Goal: Task Accomplishment & Management: Use online tool/utility

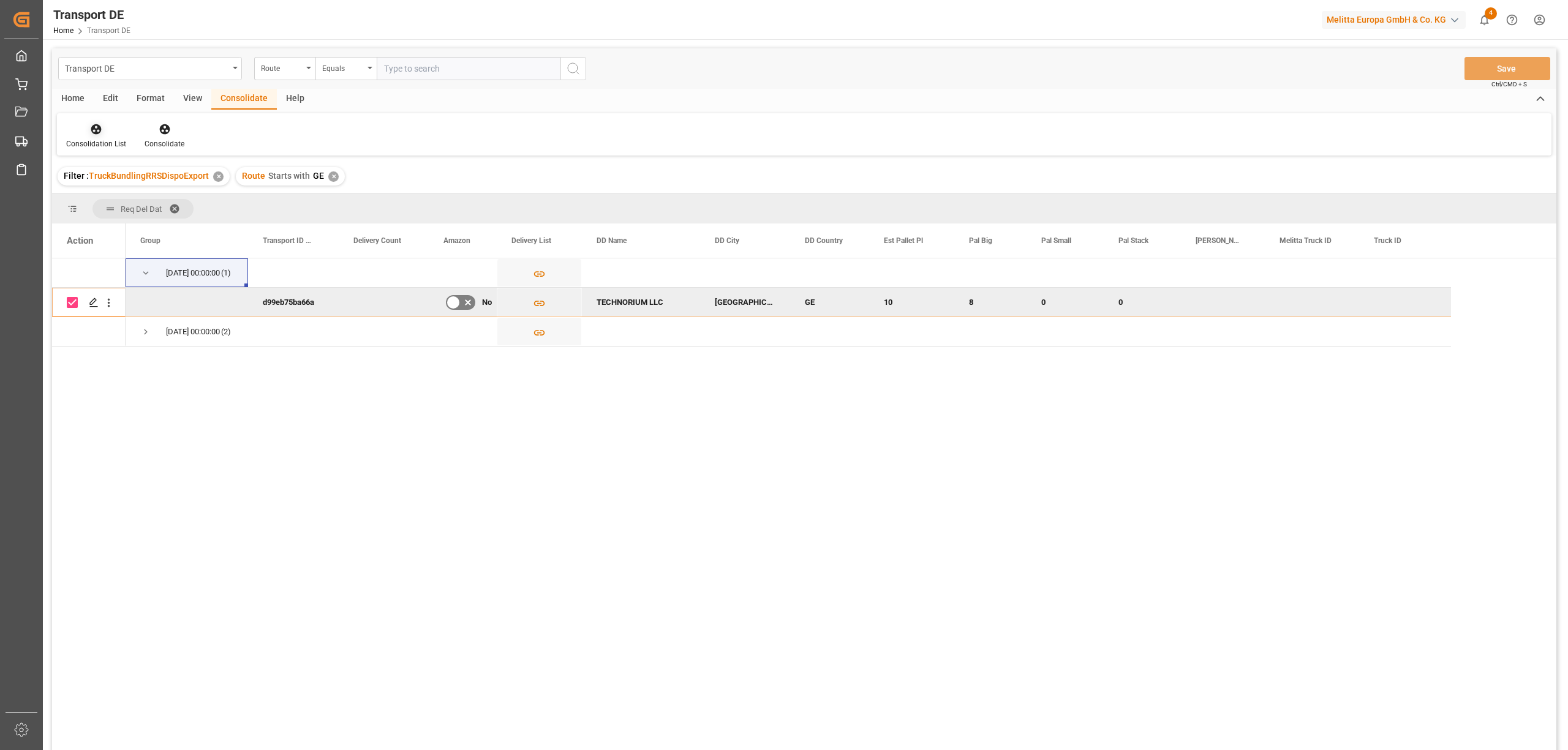
click at [98, 130] on icon at bounding box center [96, 129] width 12 height 12
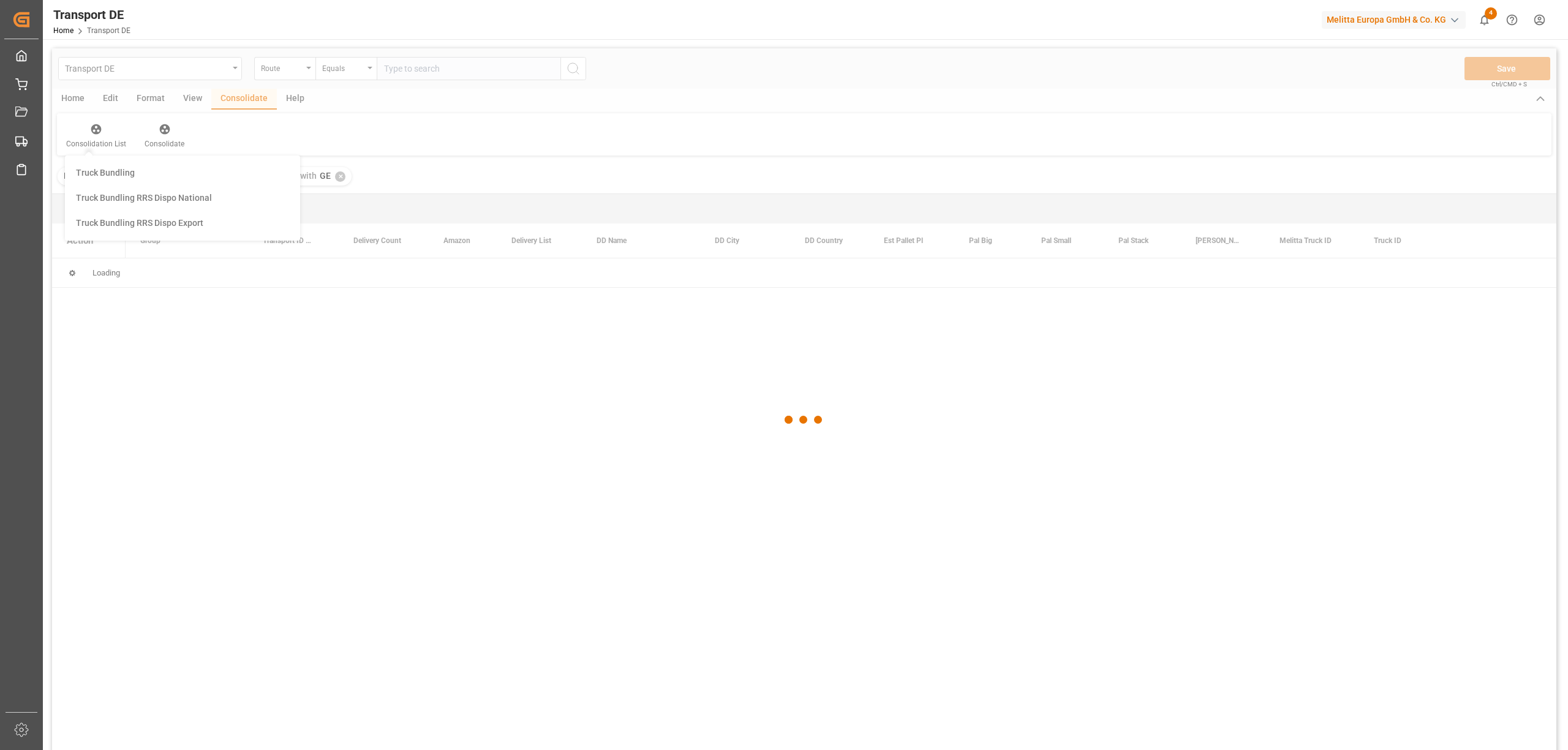
drag, startPoint x: 118, startPoint y: 194, endPoint x: 180, endPoint y: 198, distance: 62.1
click at [119, 194] on div "Transport DE Route Equals Save Ctrl/CMD + S Home Edit Format View Consolidate H…" at bounding box center [804, 416] width 1504 height 734
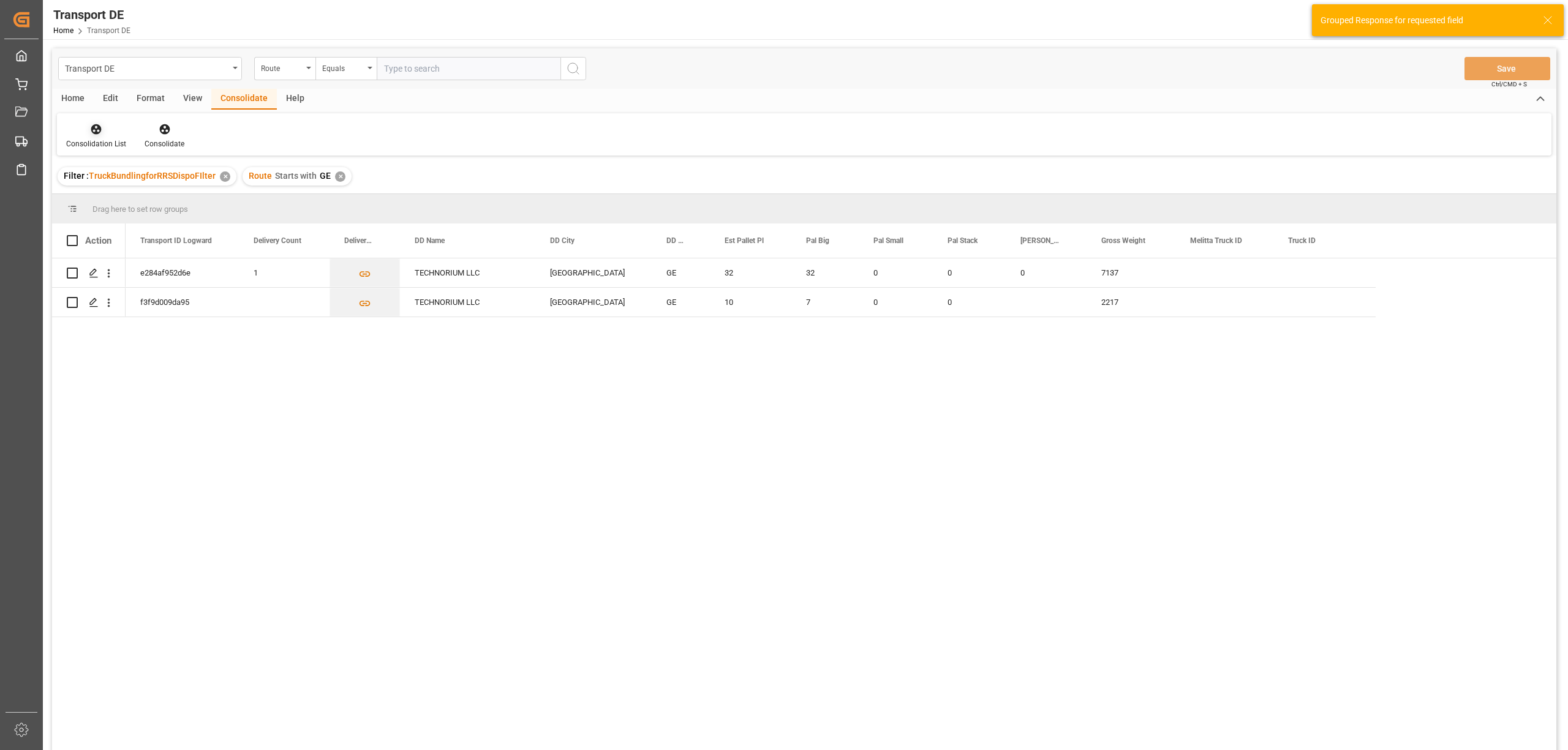
click at [101, 138] on div "Consolidation List" at bounding box center [96, 144] width 60 height 11
click at [120, 221] on div "Transport DE Route Equals Save Ctrl/CMD + S Home Edit Format View Consolidate H…" at bounding box center [804, 416] width 1504 height 734
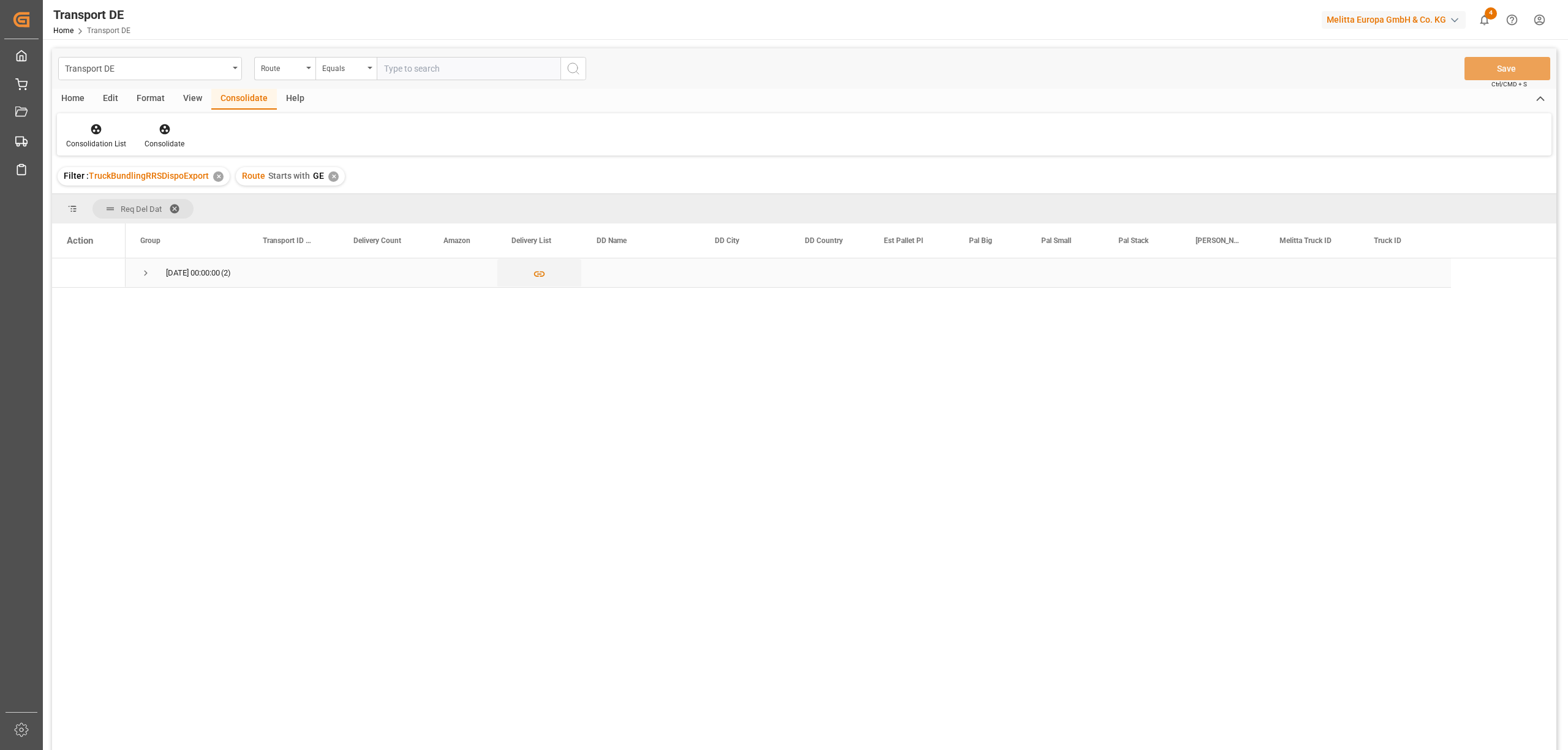
click at [142, 272] on span "Press SPACE to select this row." at bounding box center [146, 273] width 11 height 11
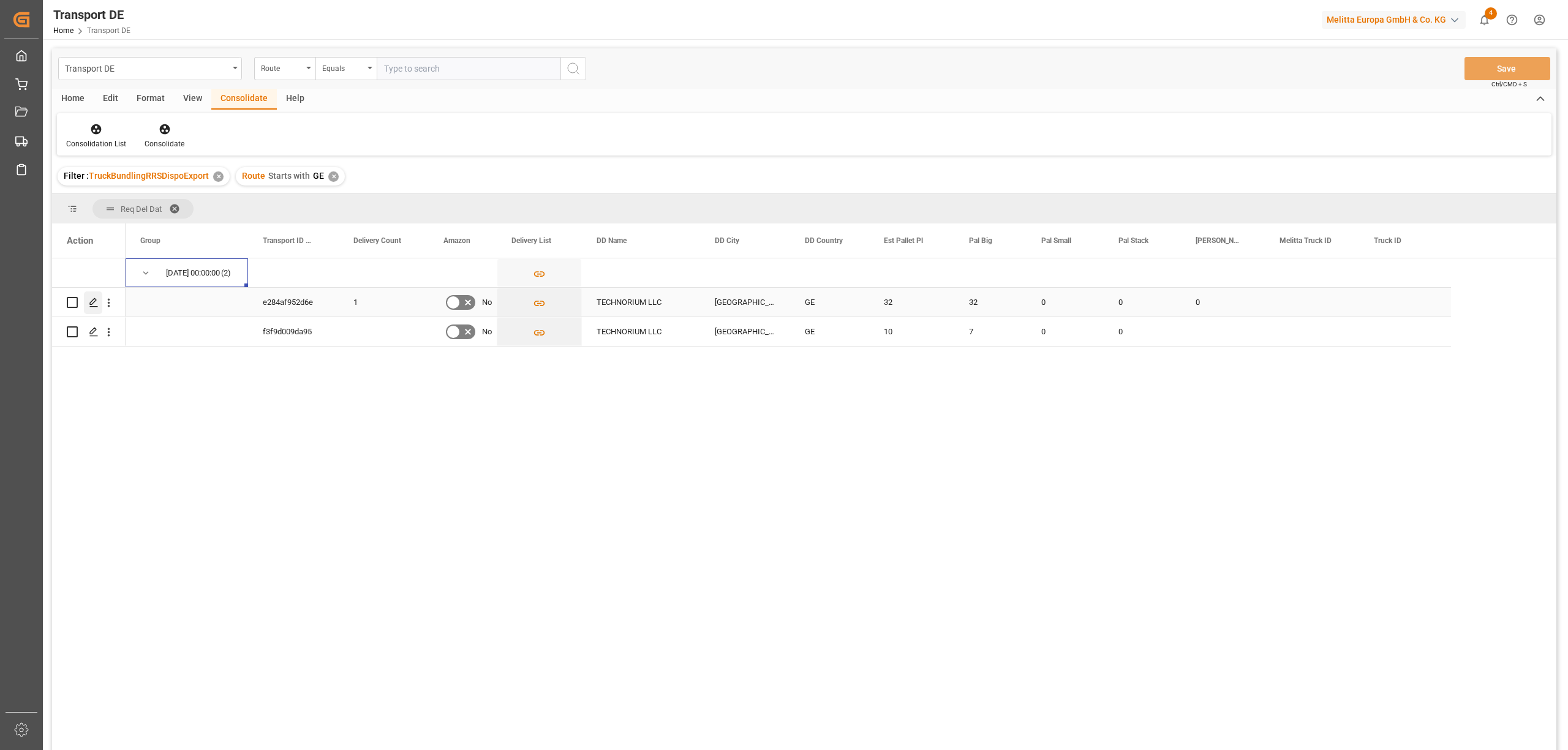
click at [95, 304] on icon "Press SPACE to select this row." at bounding box center [94, 302] width 10 height 10
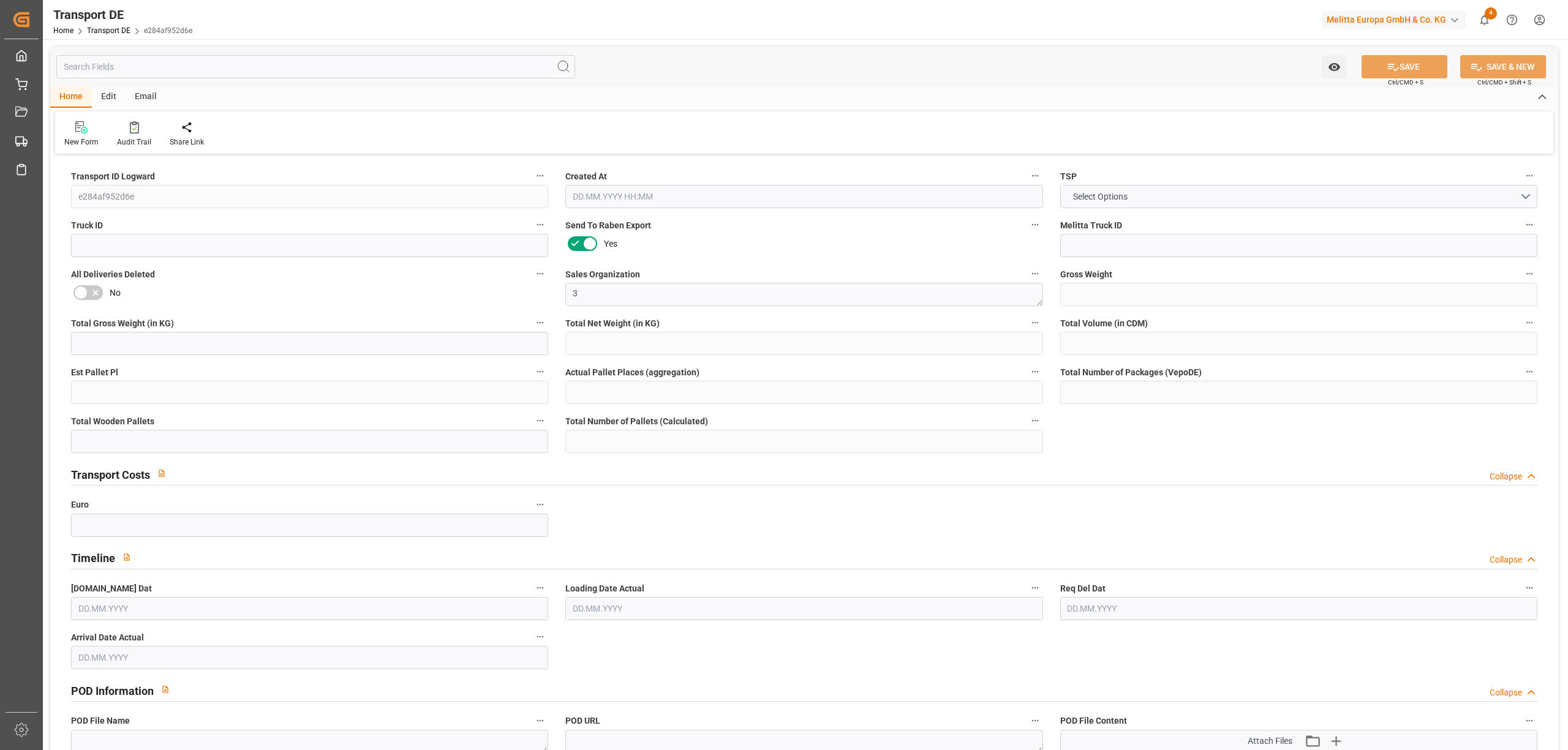
type input "7137"
type input "6324.672"
type input "5483.472"
type input "54811.04"
type input "32"
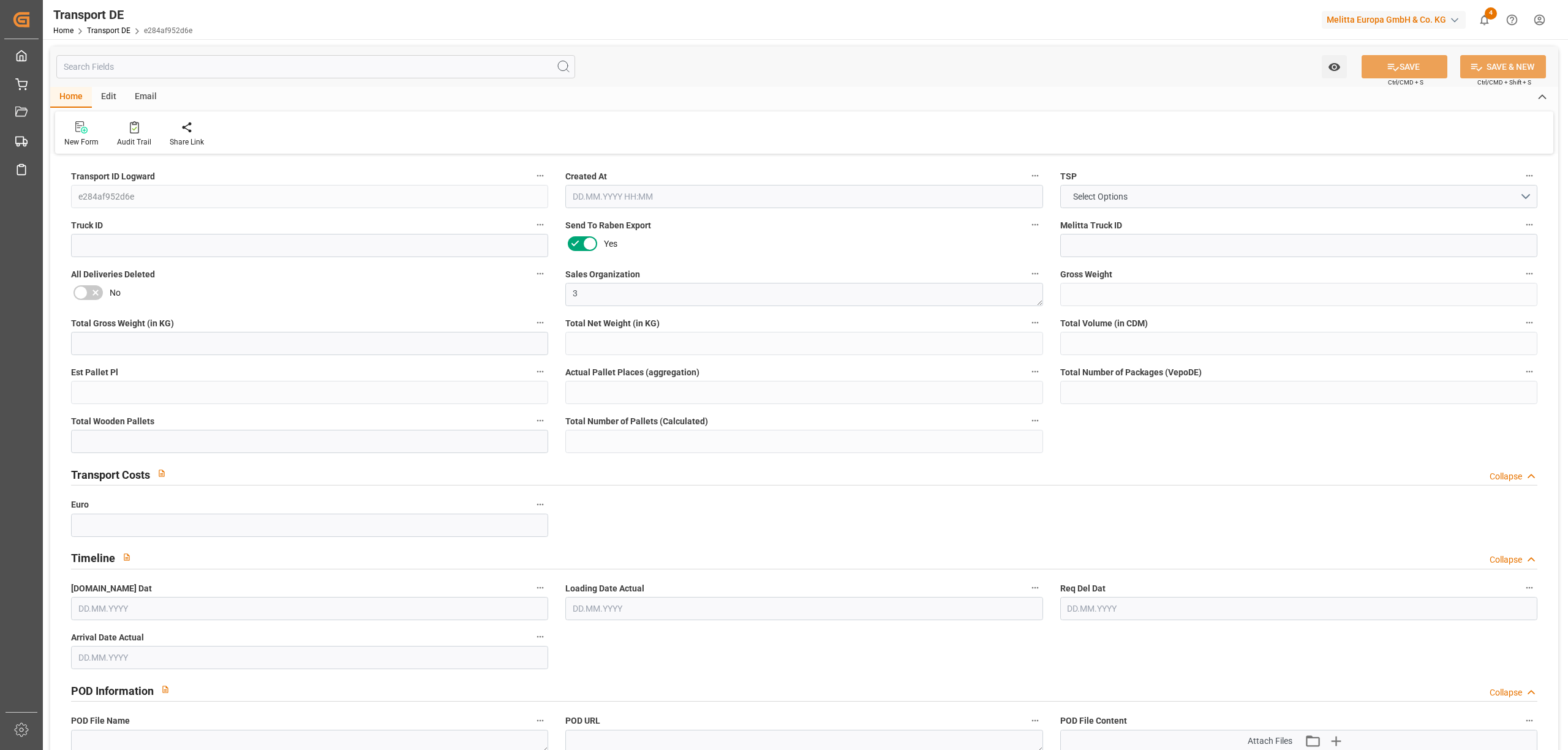
type input "0"
type input "32"
type input "0"
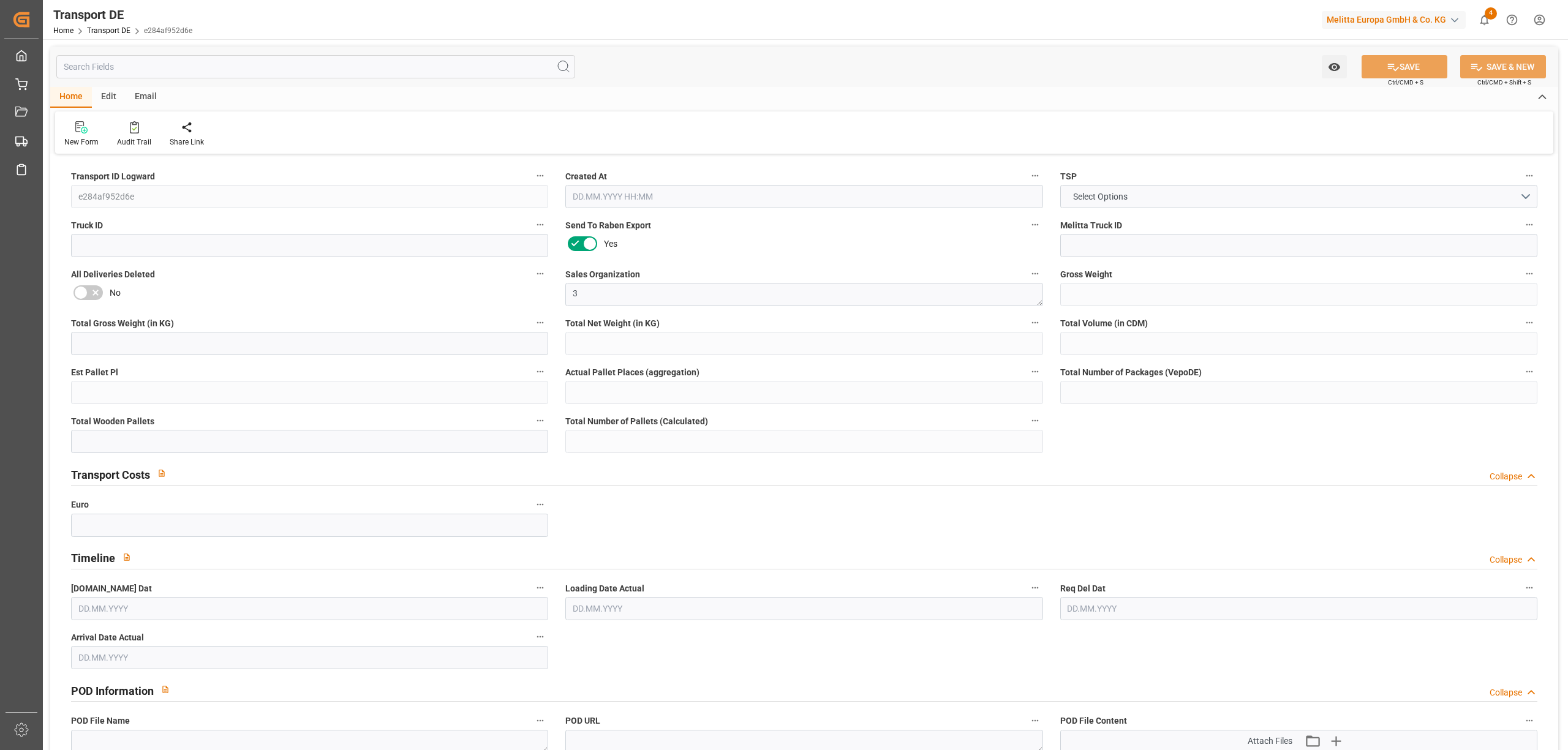
type input "1"
type input "0"
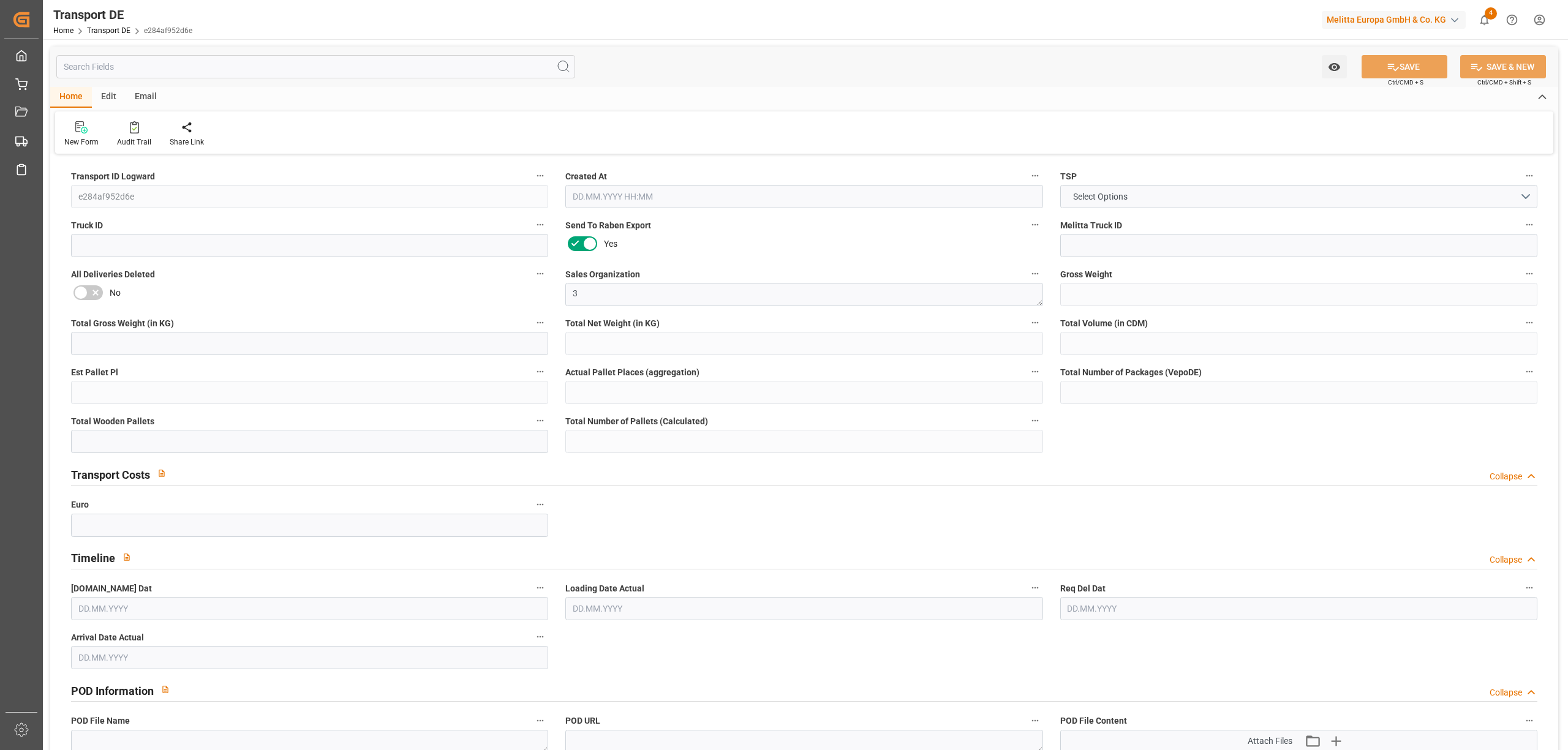
type input "0"
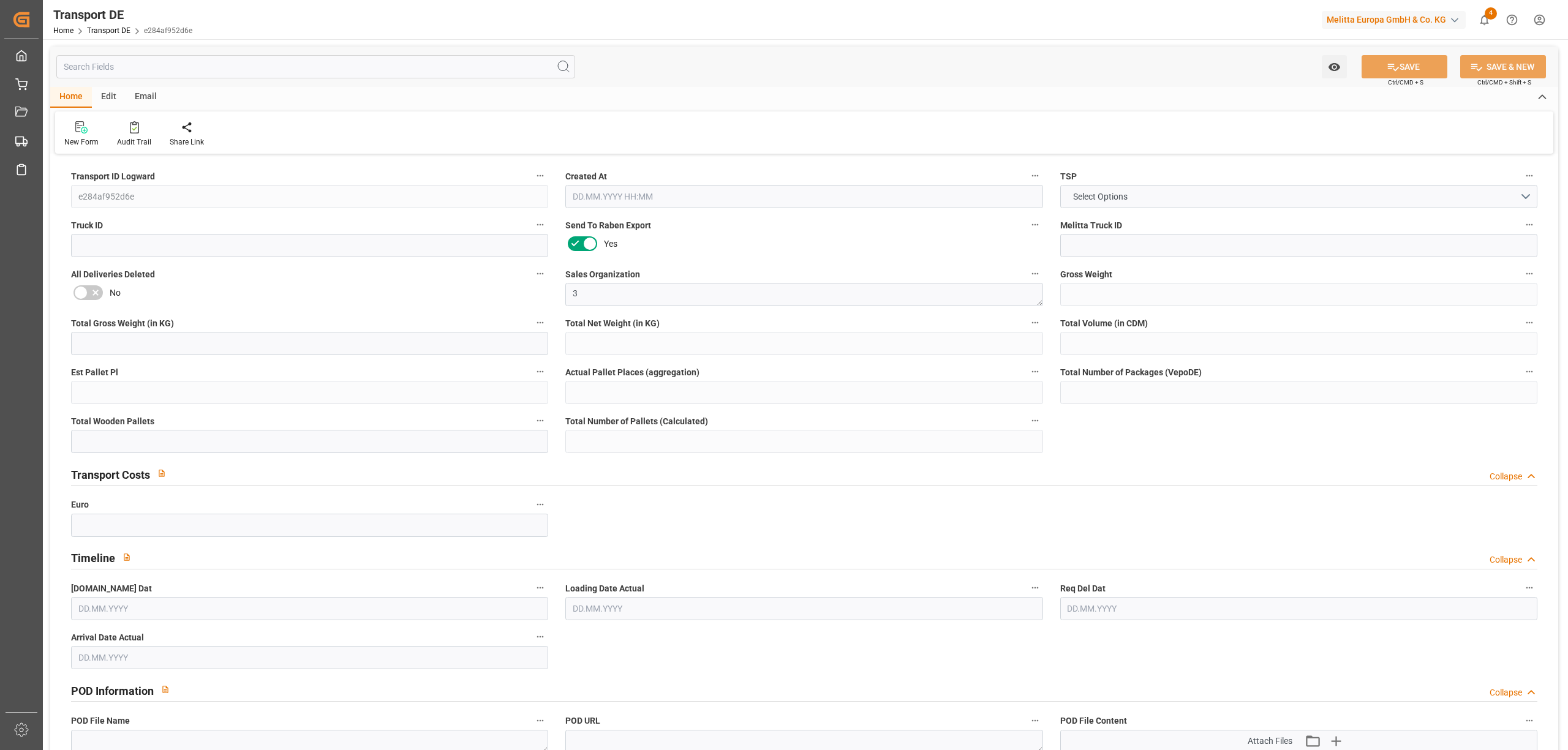
type input "0"
type input "32"
type input "0"
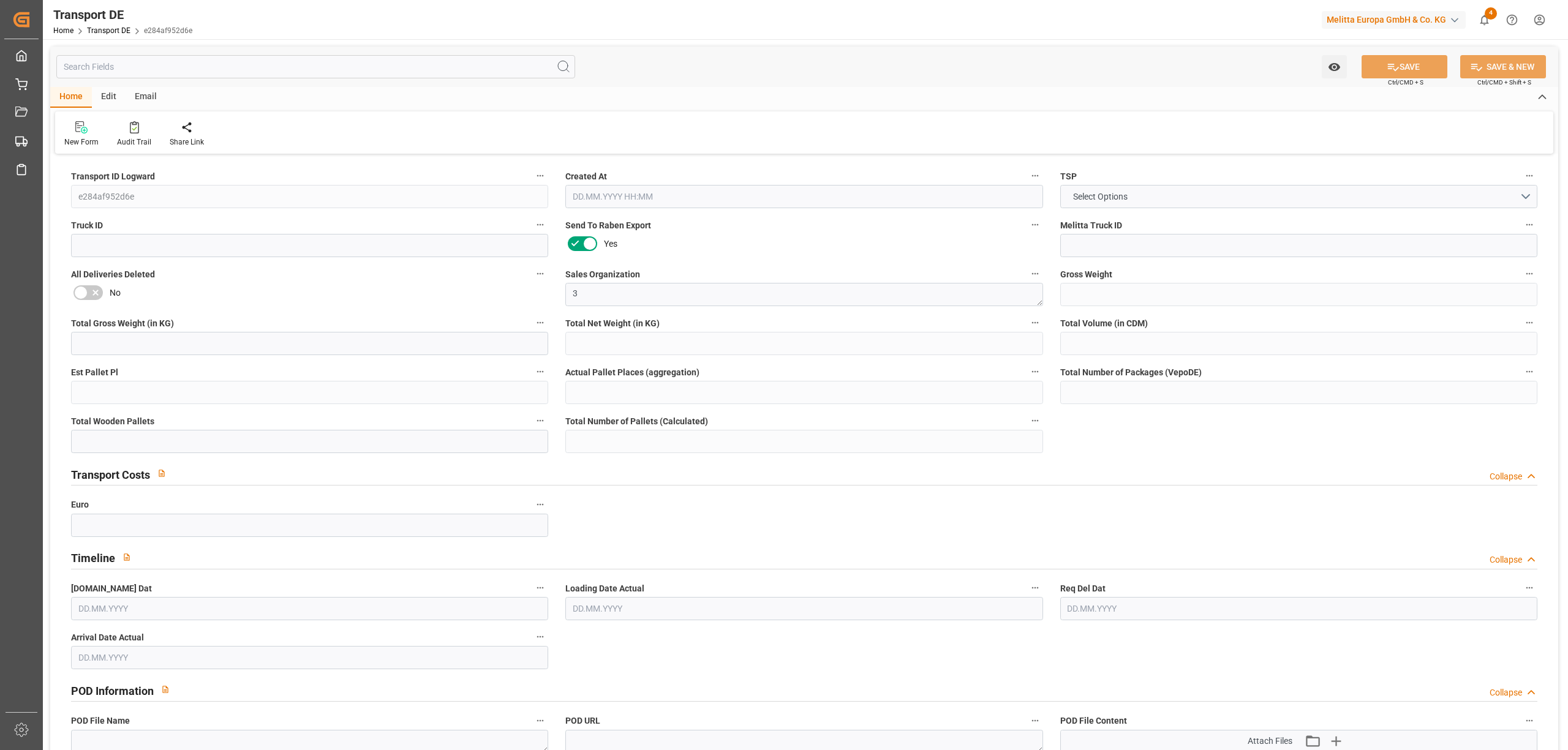
type input "0"
type input "1"
type input "0"
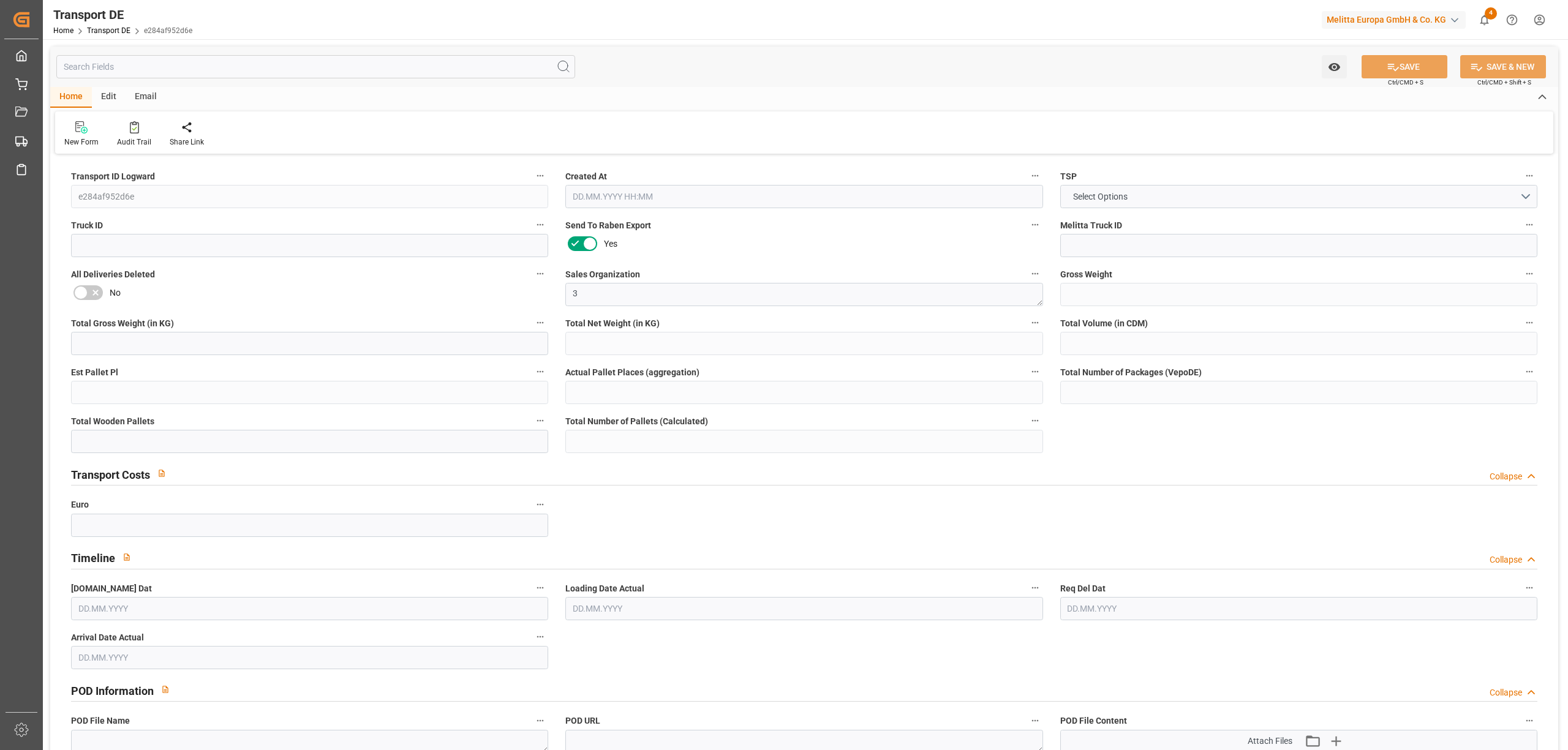
type input "0"
type input "39.586"
type input "0"
type input "[DATE] 16:04"
type input "[DATE]"
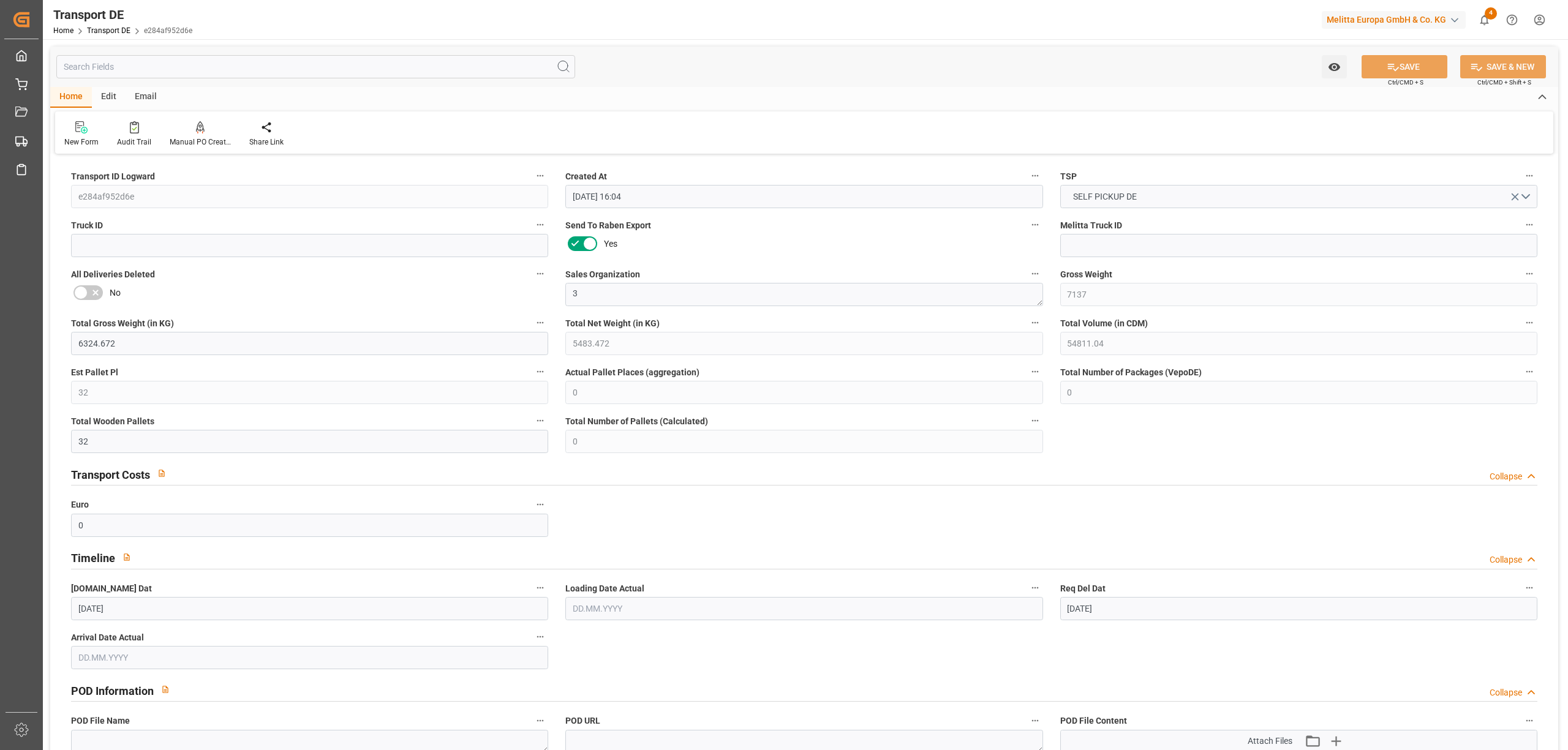
type input "[DATE]"
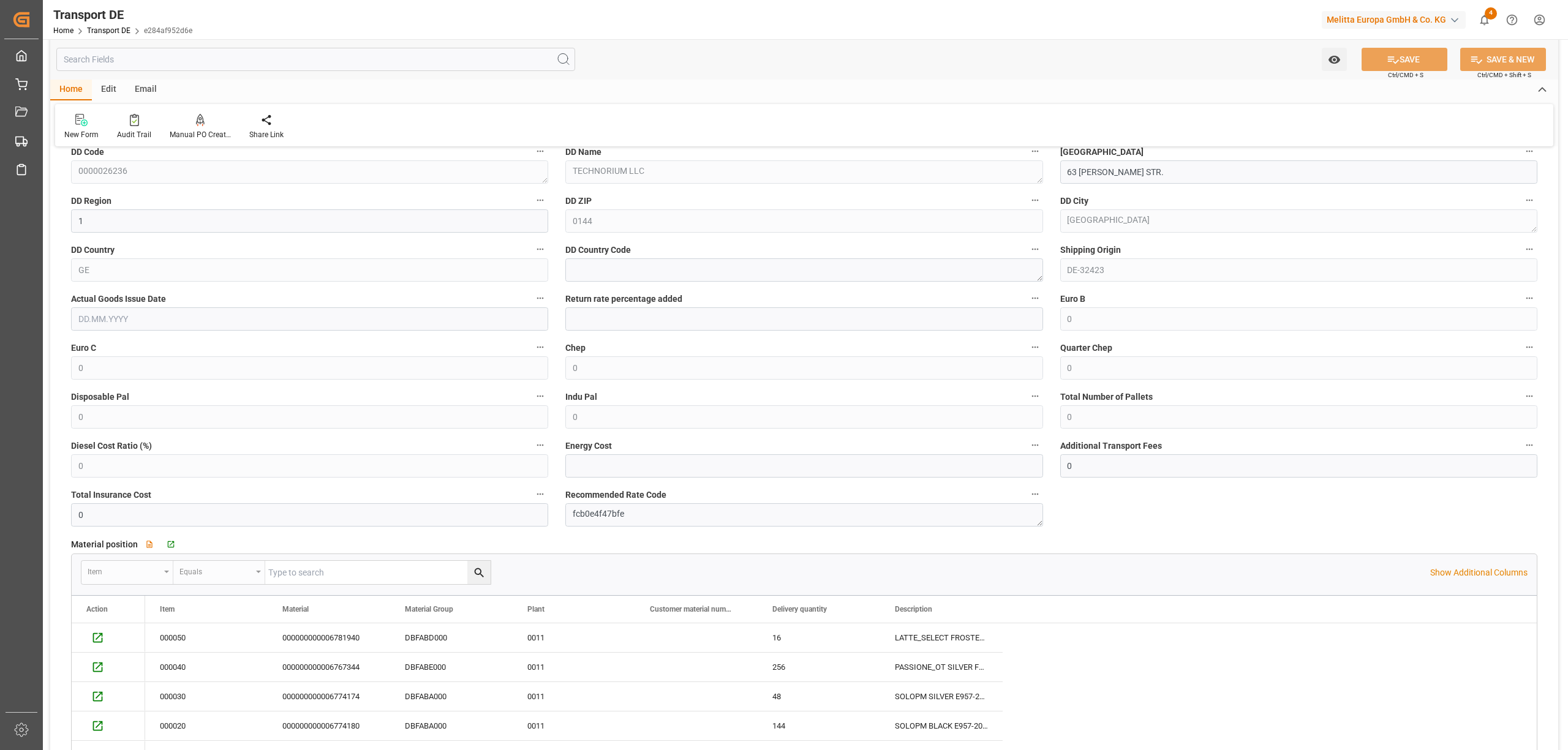
scroll to position [898, 0]
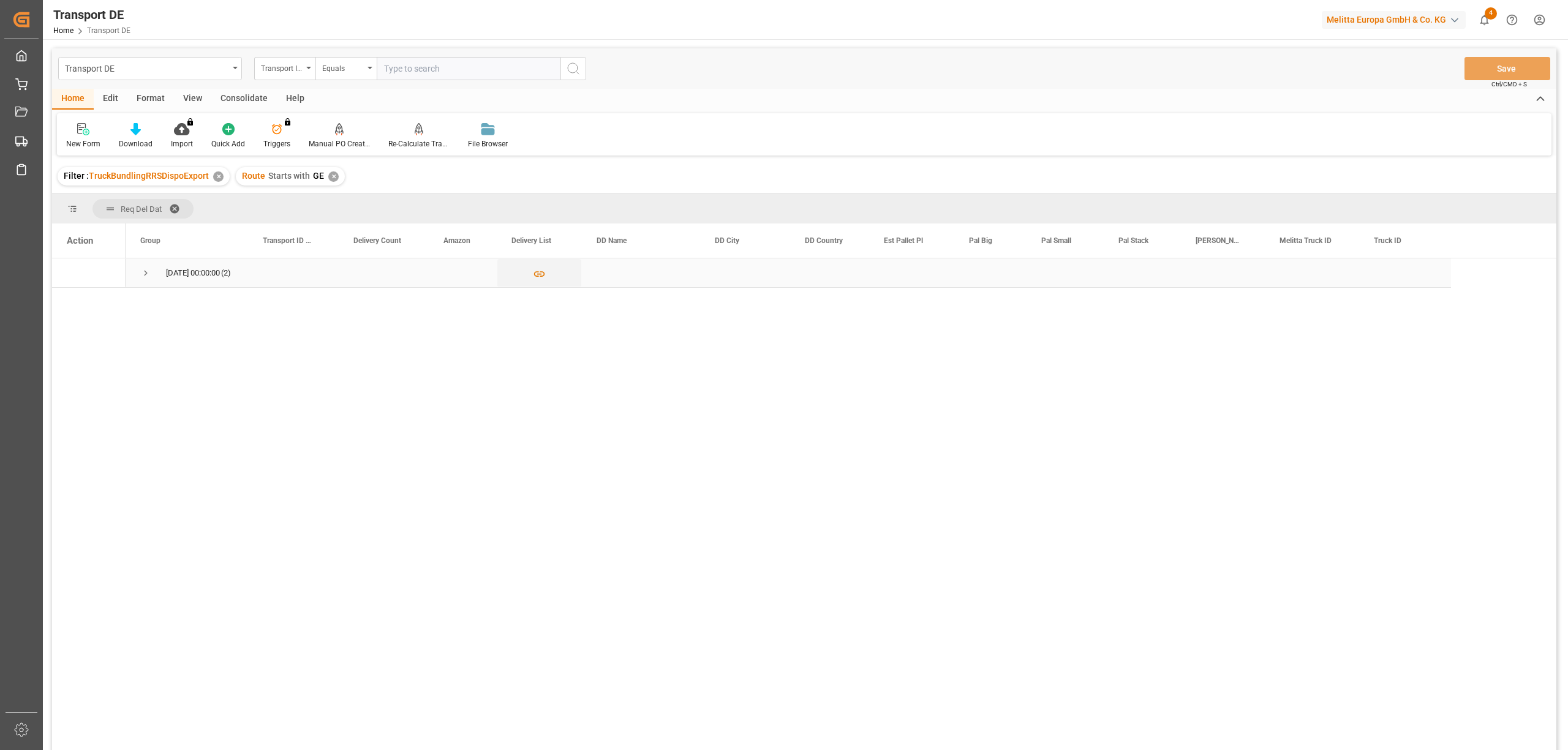
click at [143, 274] on span "Press SPACE to select this row." at bounding box center [146, 273] width 11 height 11
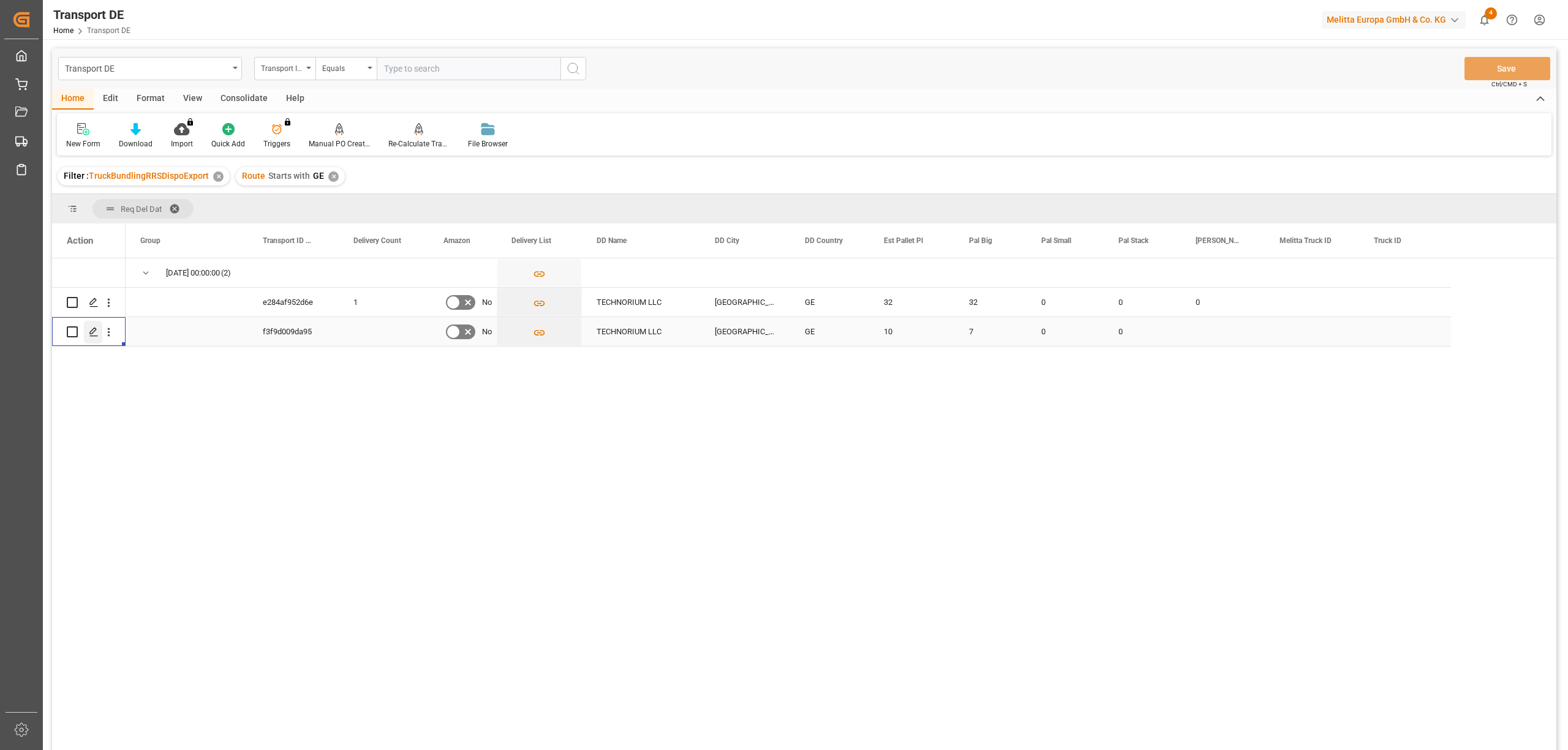
click at [93, 331] on icon "Press SPACE to select this row." at bounding box center [94, 332] width 10 height 10
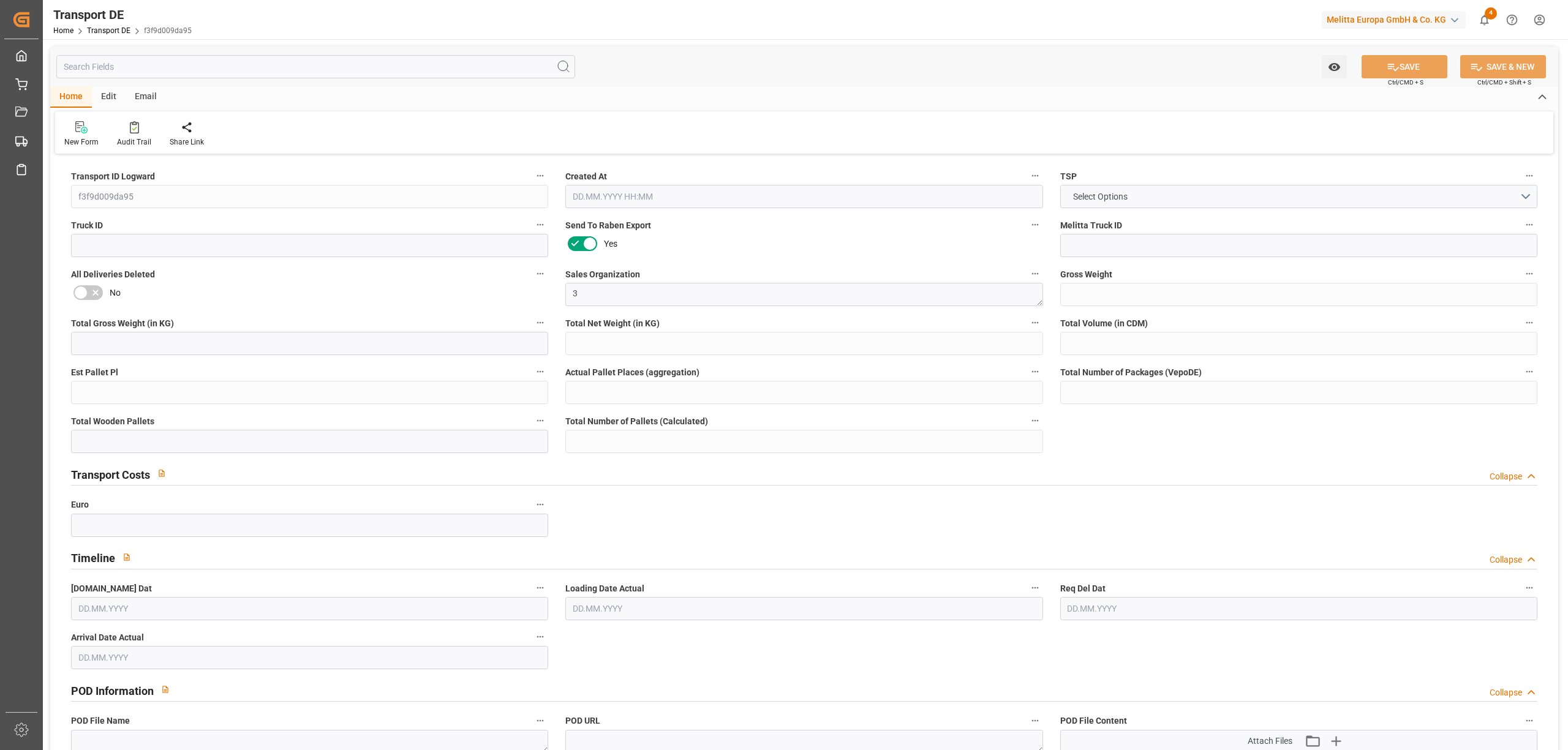
type input "2217"
type input "1964.68"
type input "1709.348"
type input "16707.152"
type input "10"
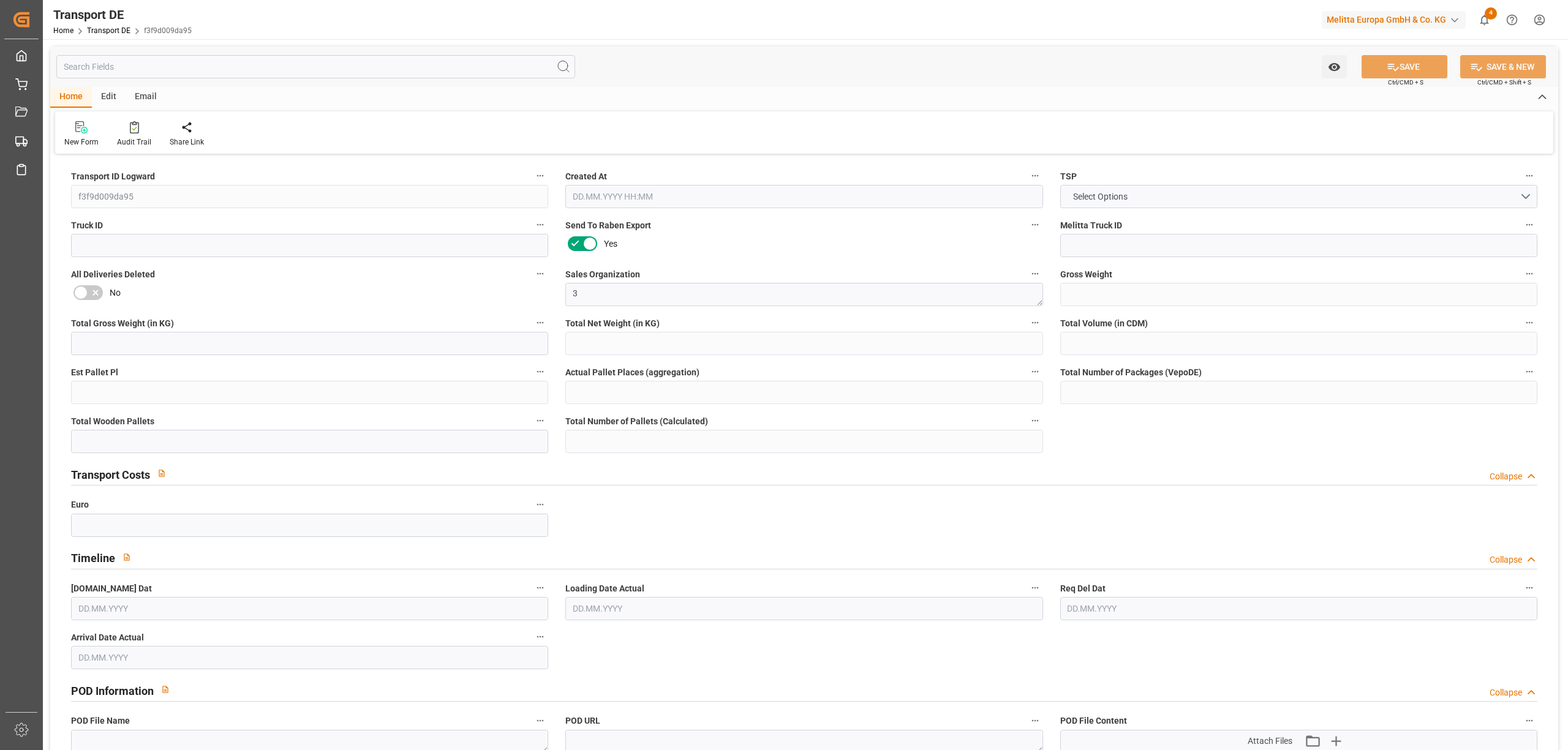
type input "0"
type input "10"
type input "7"
type input "0"
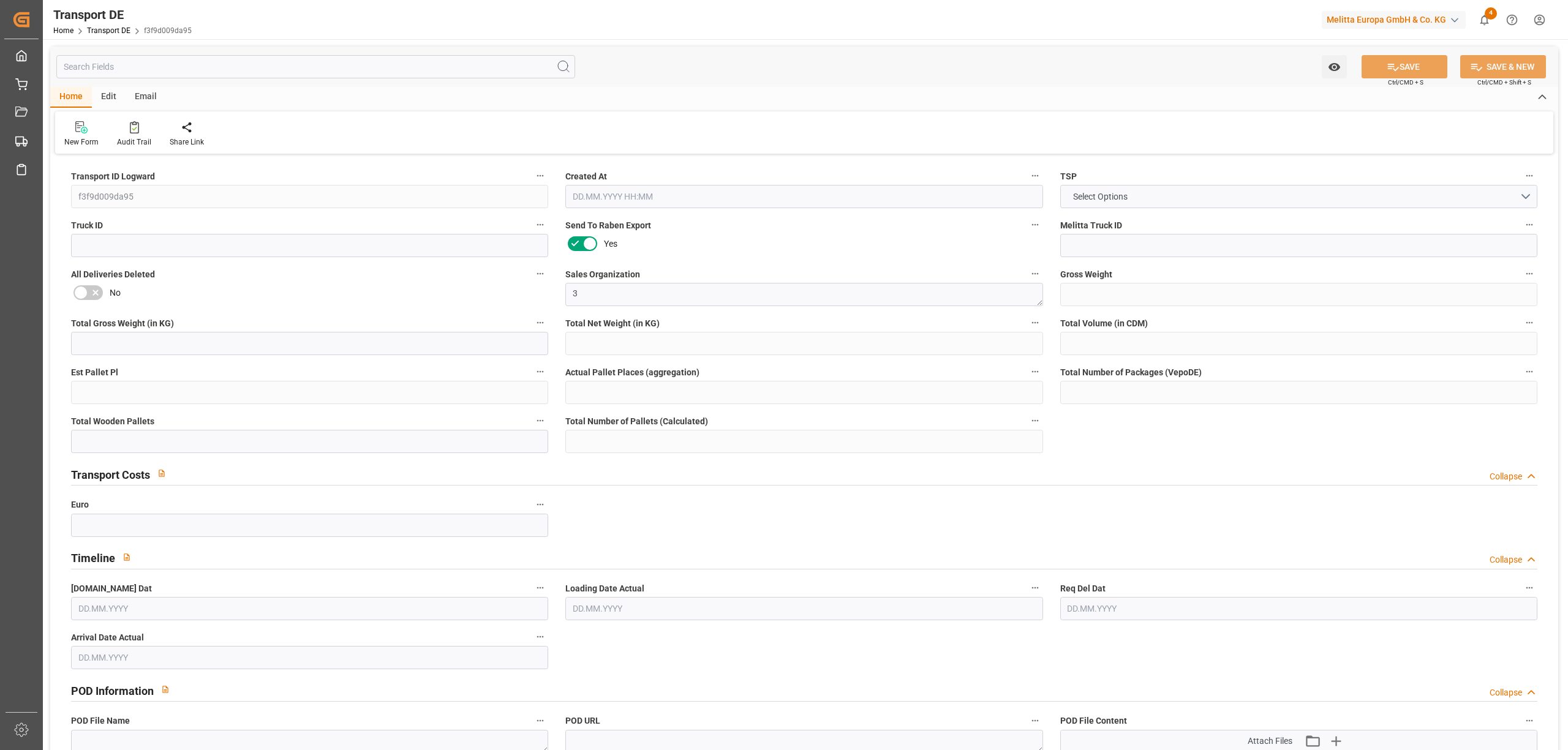
type input "1"
type input "0"
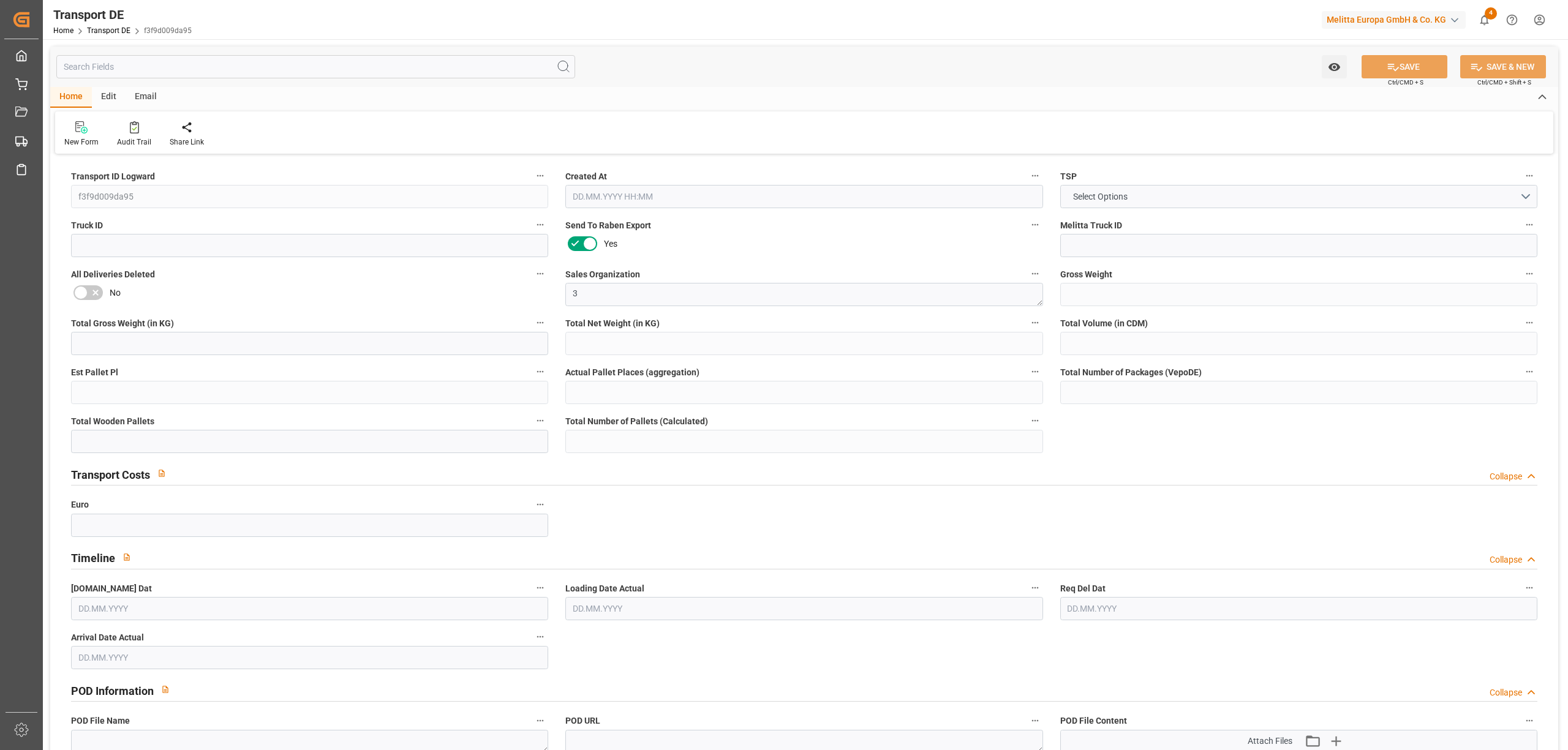
type input "0"
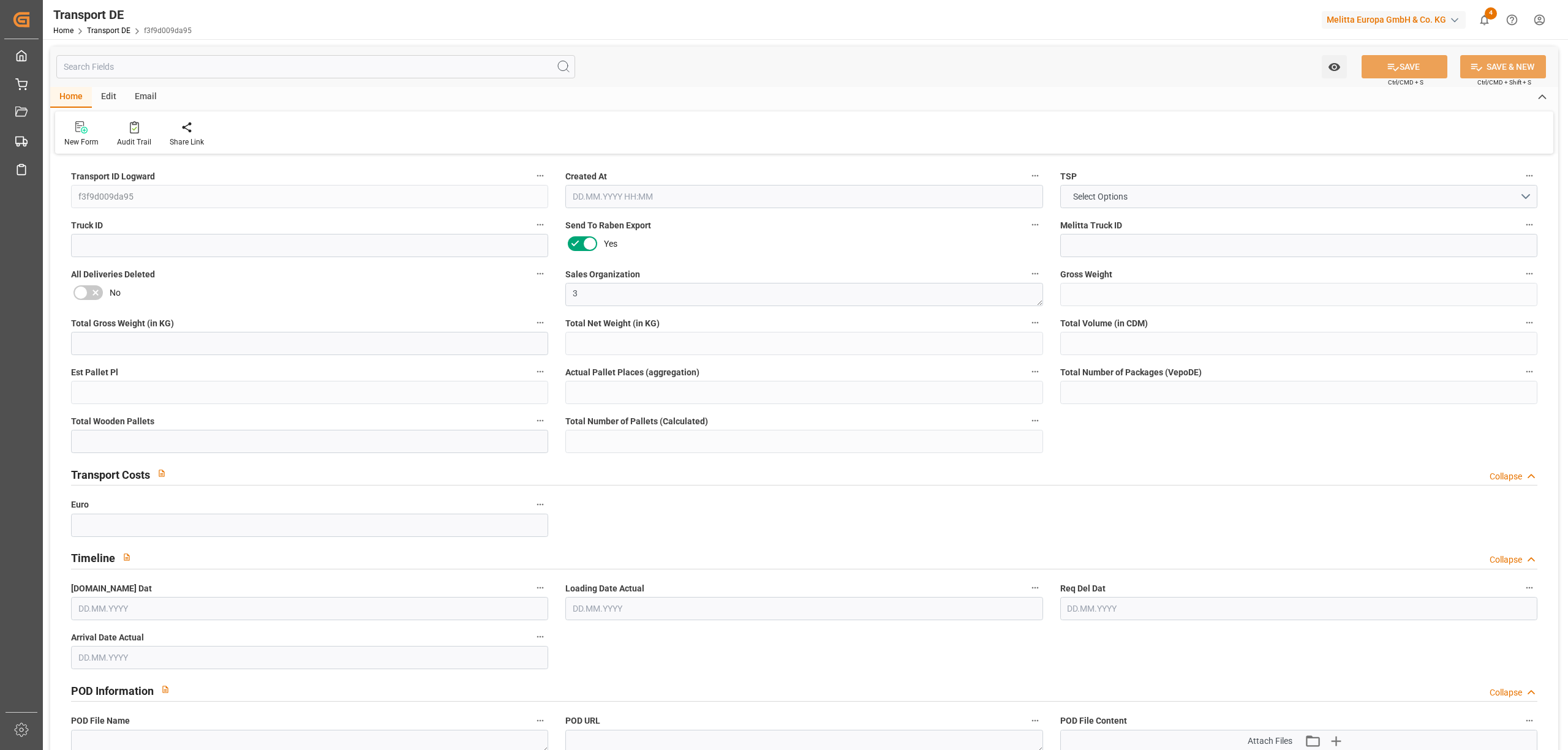
type input "0"
type input "7"
type input "0"
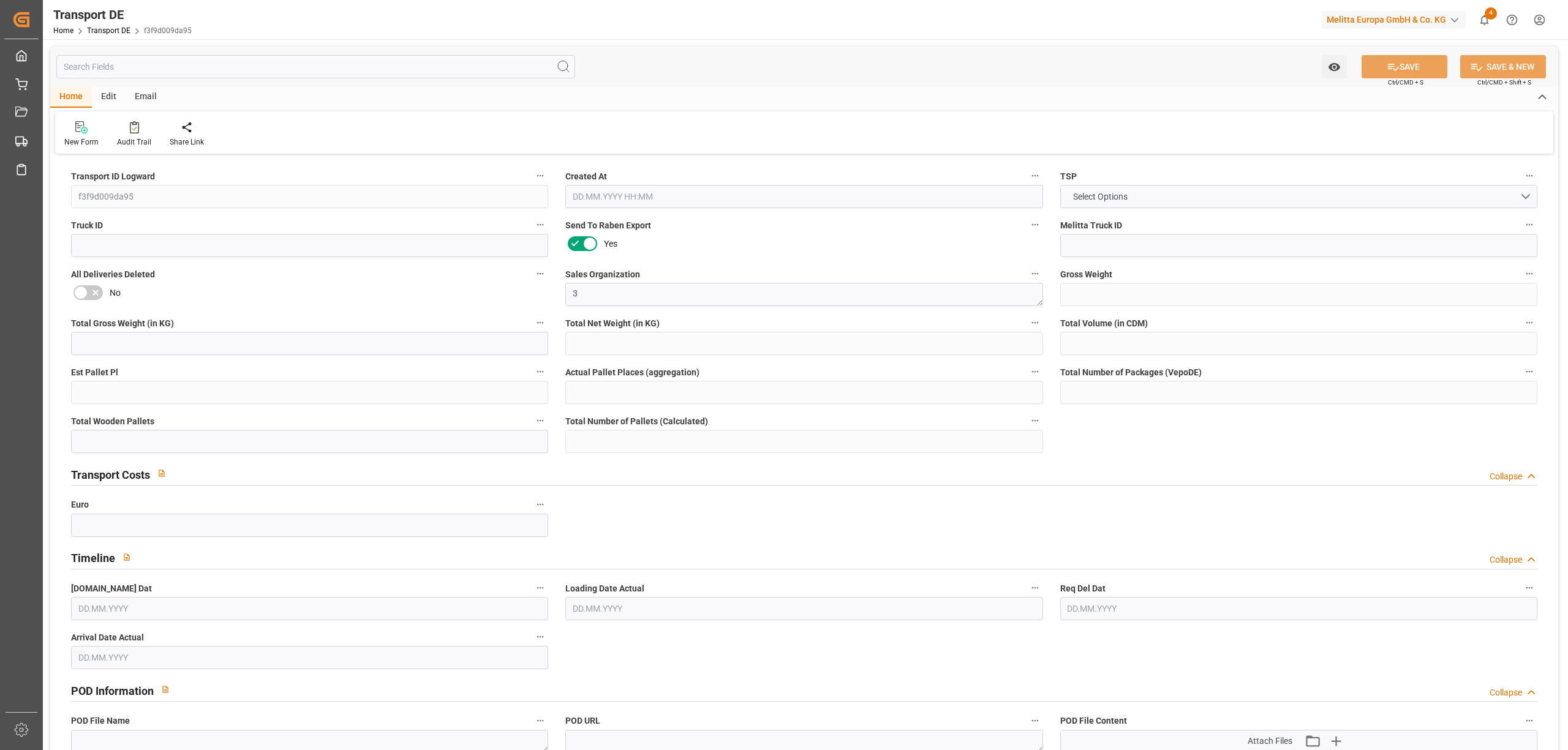
type input "0"
type input "[DATE] 16:04"
type input "[DATE]"
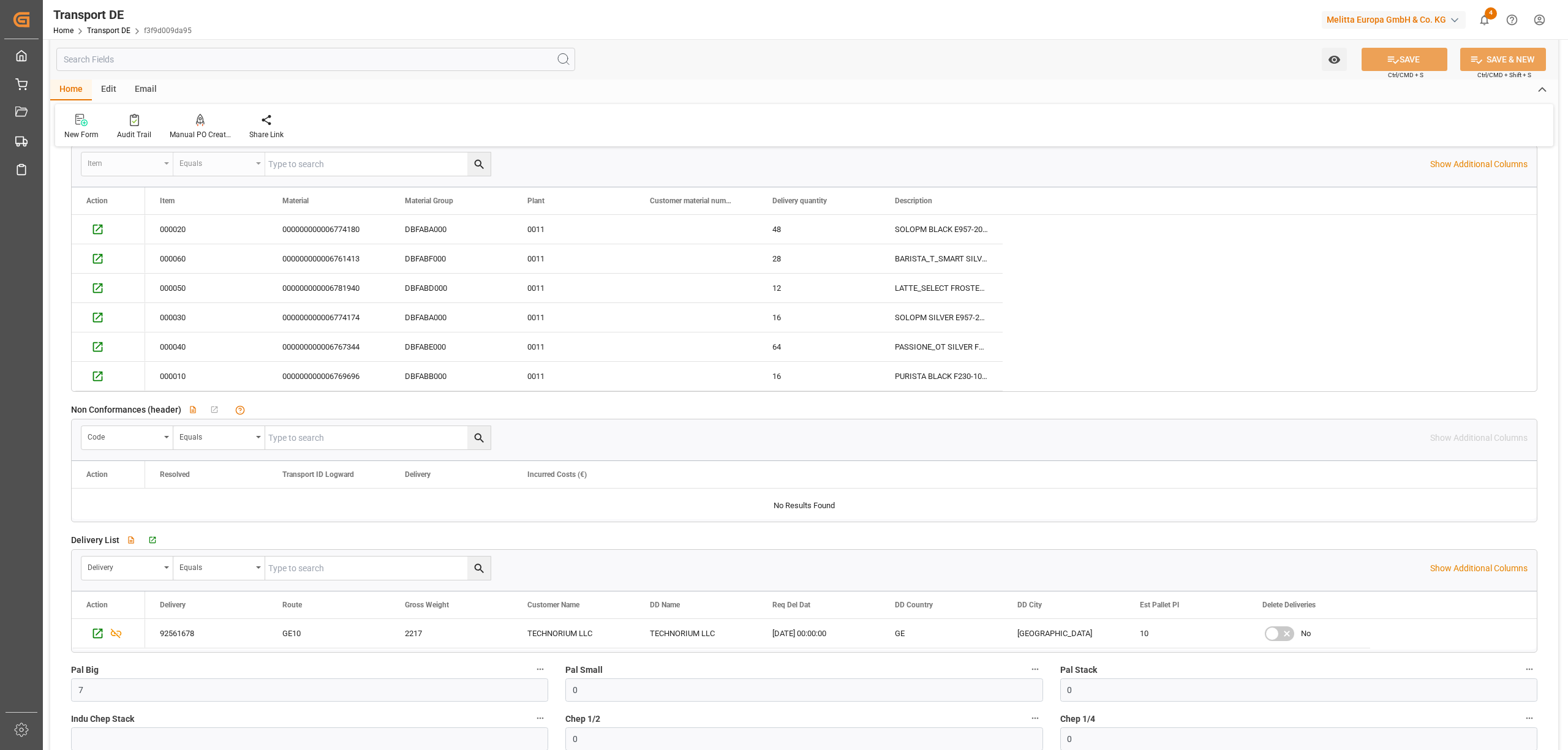
scroll to position [898, 0]
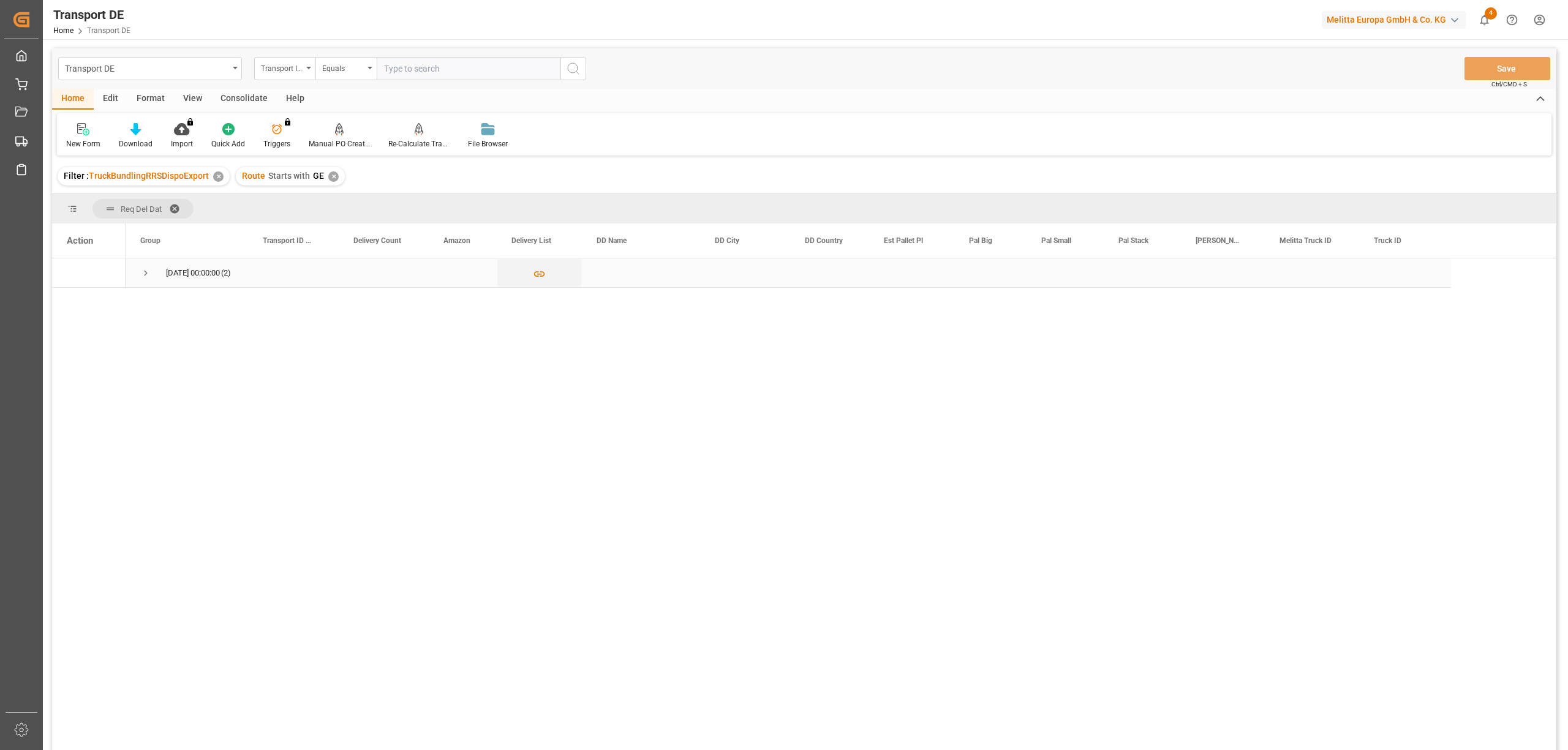
click at [148, 273] on span "Press SPACE to select this row." at bounding box center [146, 273] width 11 height 11
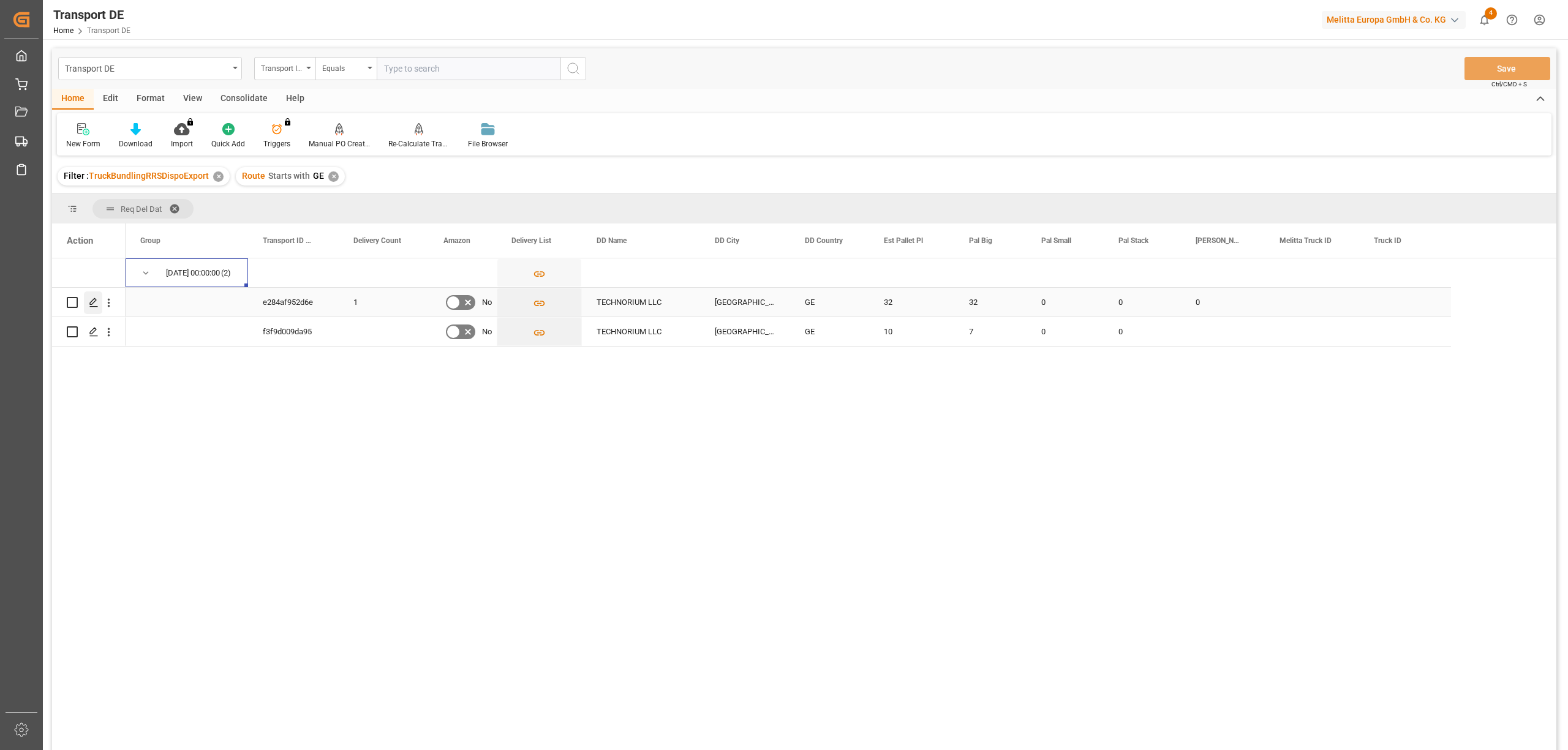
click at [91, 302] on polygon "Press SPACE to select this row." at bounding box center [93, 302] width 6 height 6
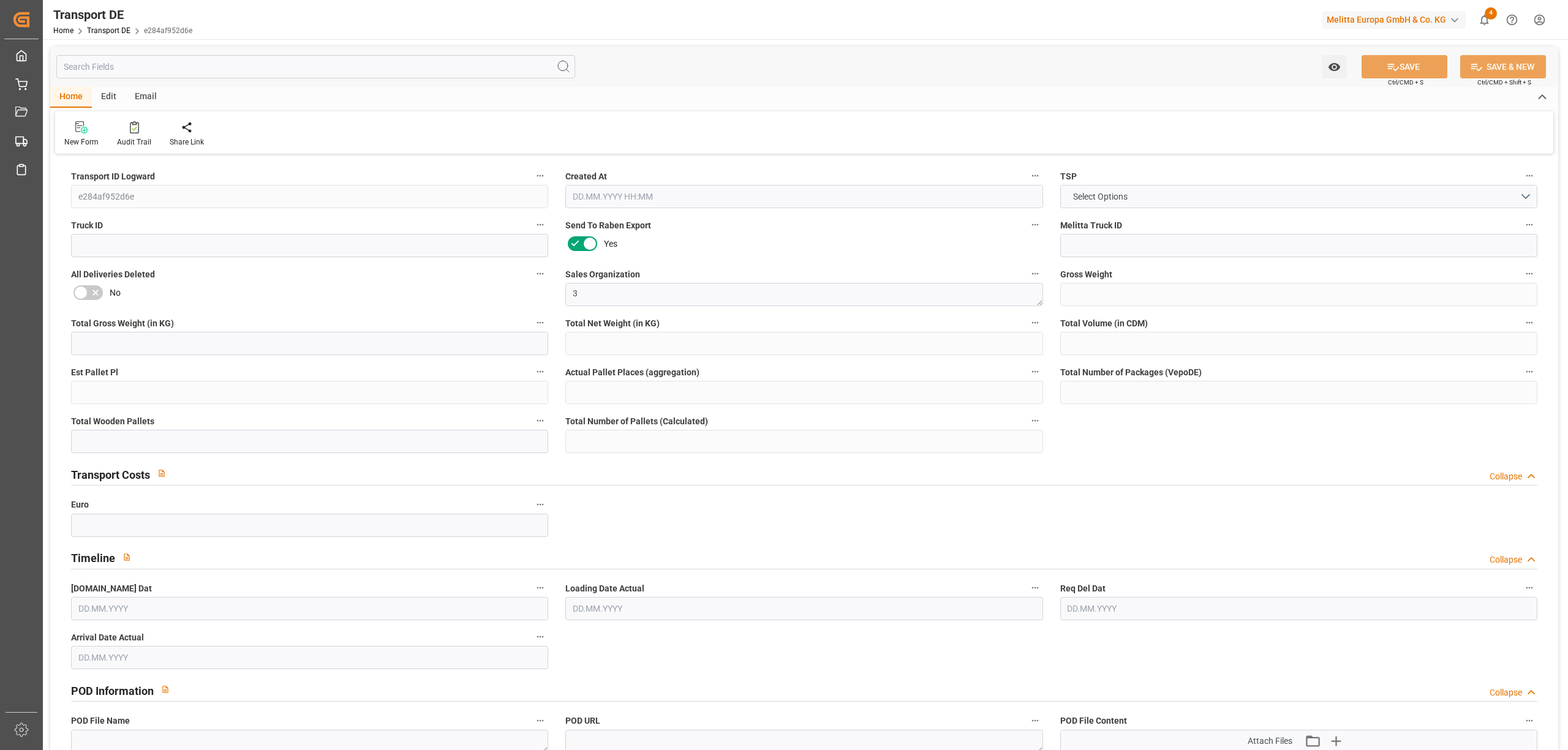
type input "7137"
type input "6324.672"
type input "5483.472"
type input "54811.04"
type input "32"
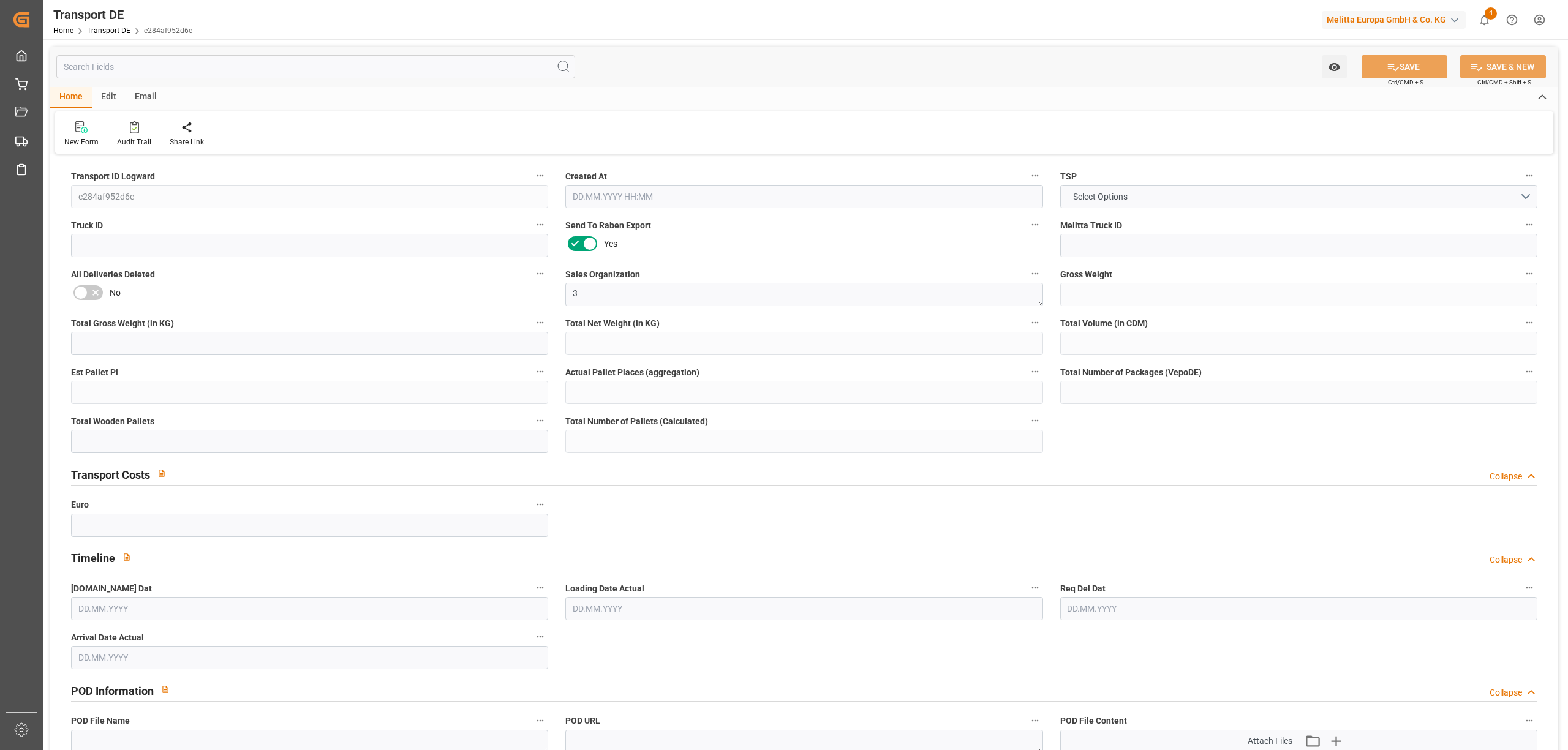
type input "0"
type input "32"
type input "0"
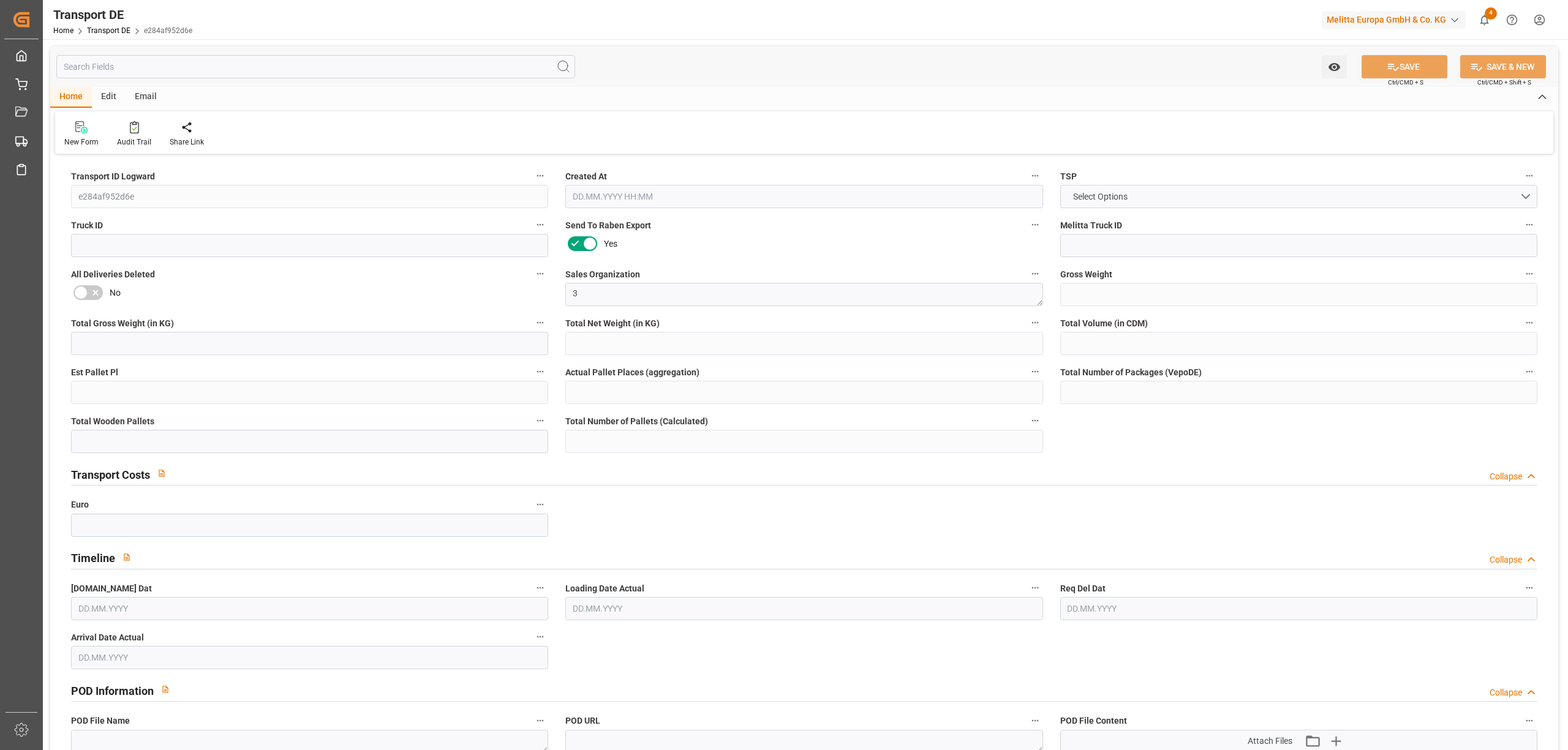
type input "1"
type input "0"
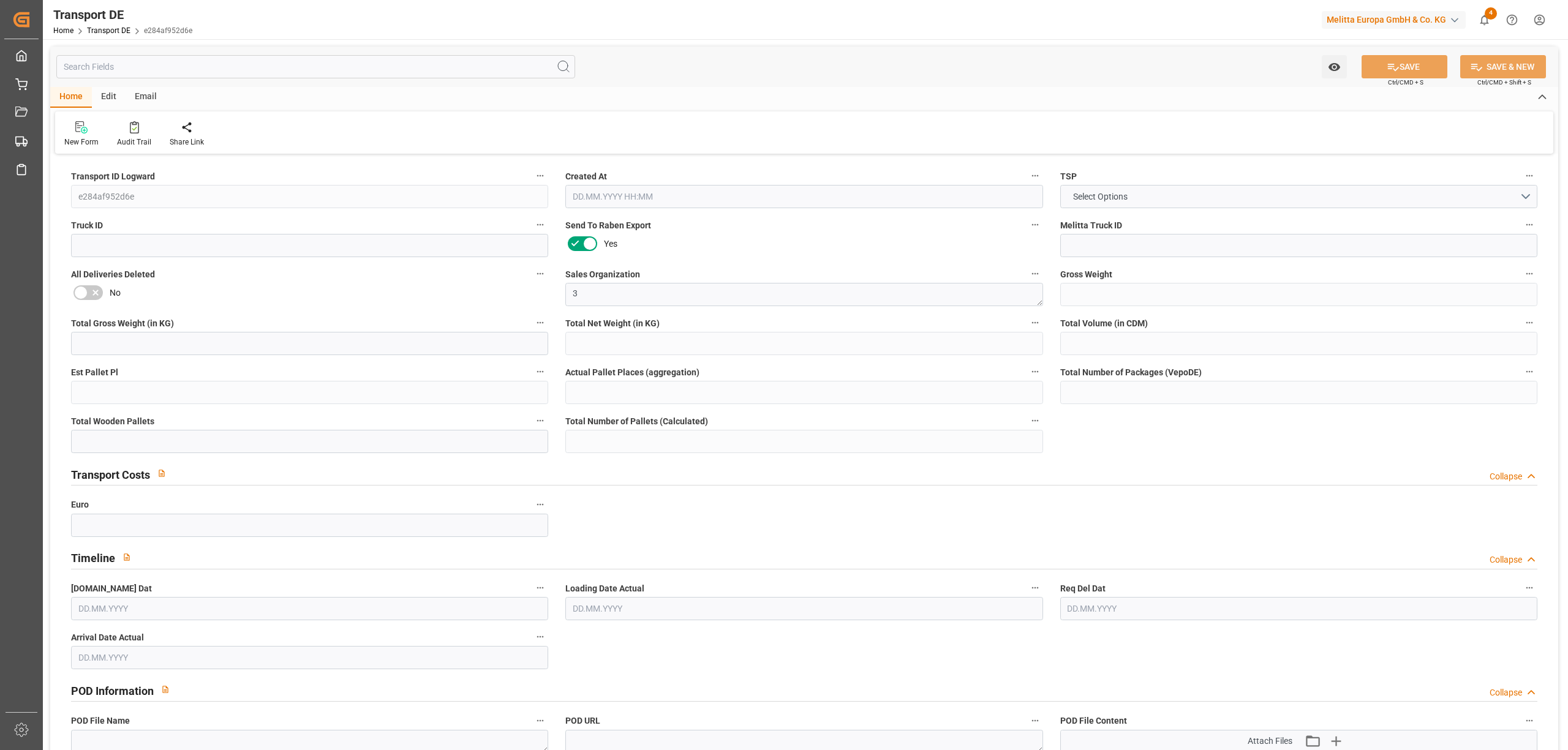
type input "0"
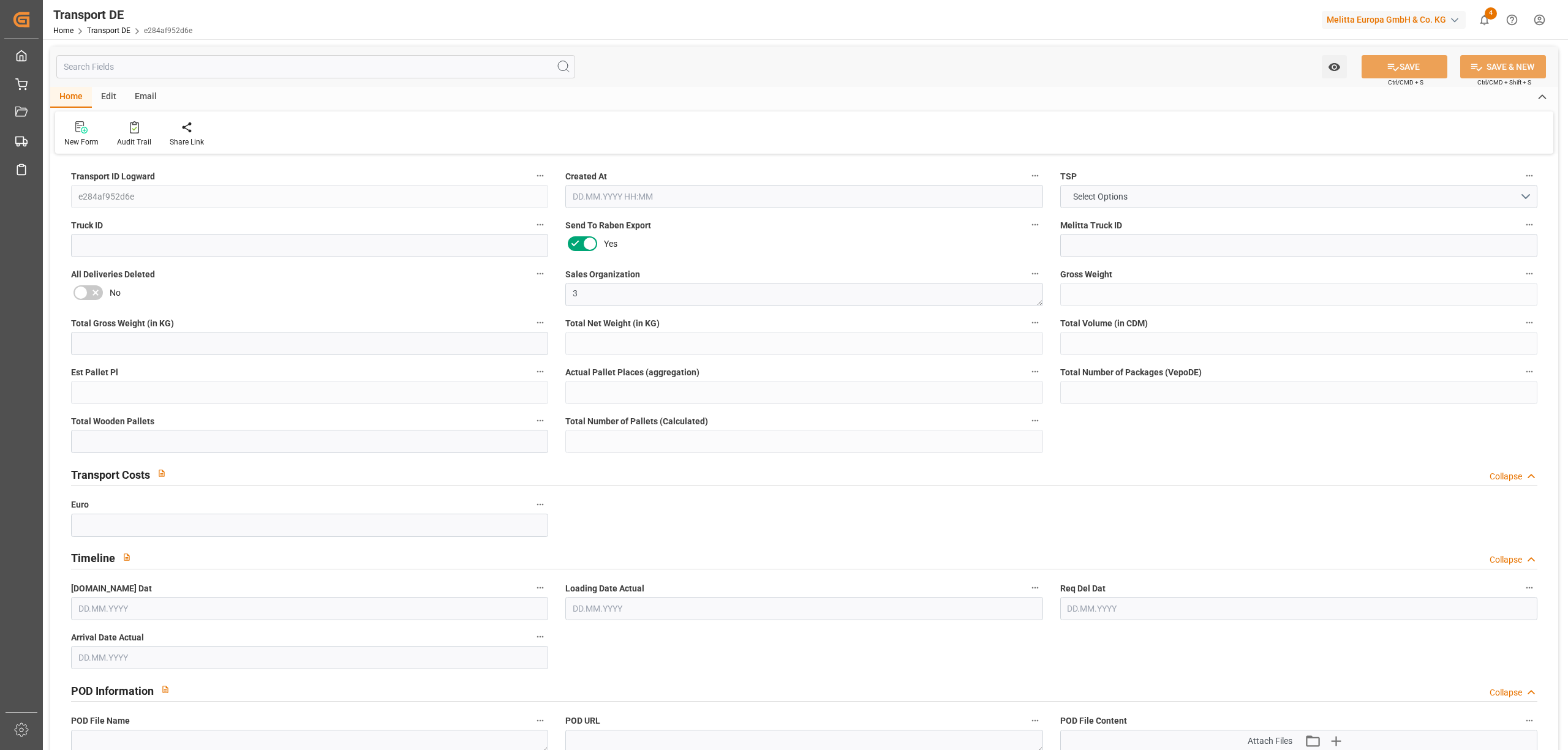
type input "0"
type input "32"
type input "0"
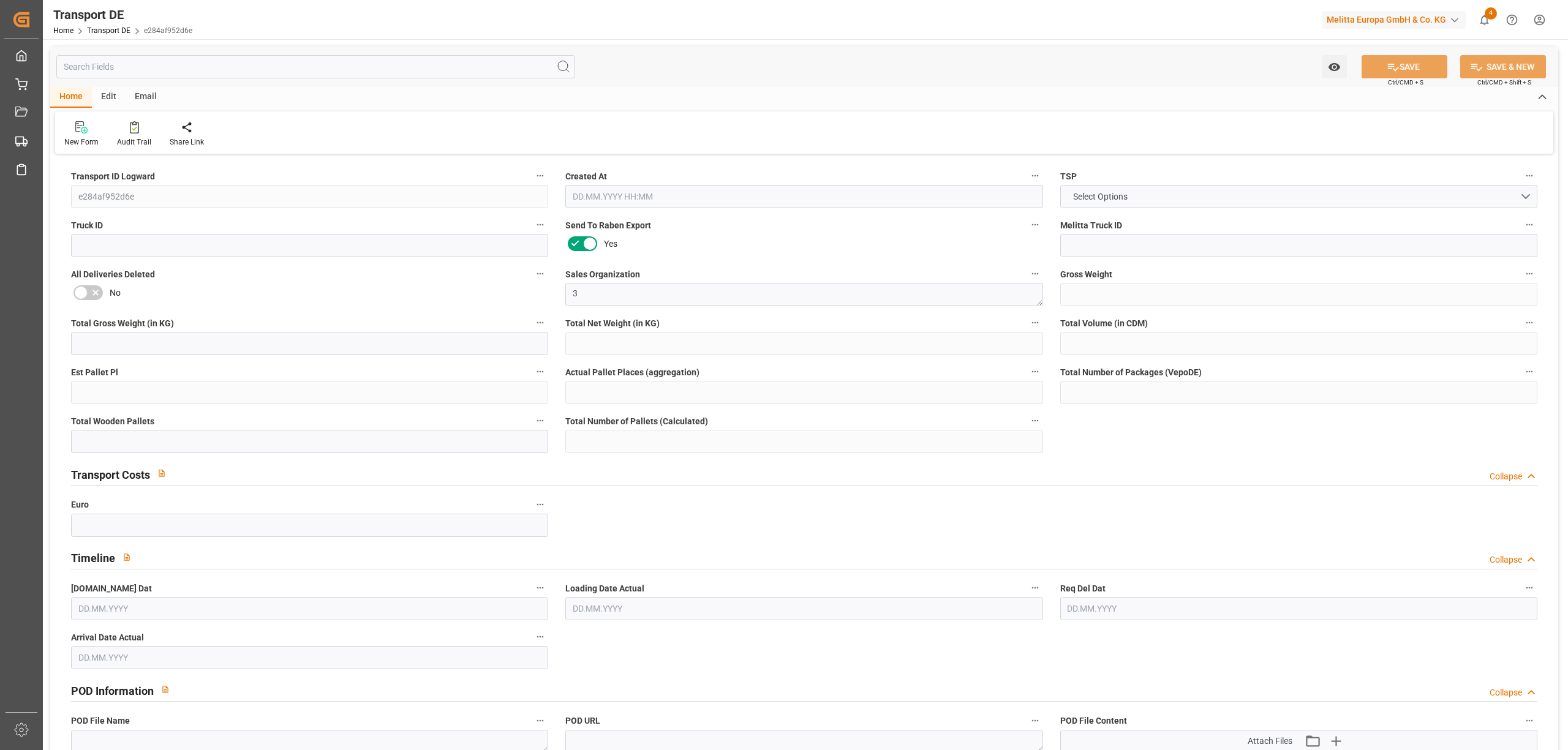
type input "0"
type input "1"
type input "0"
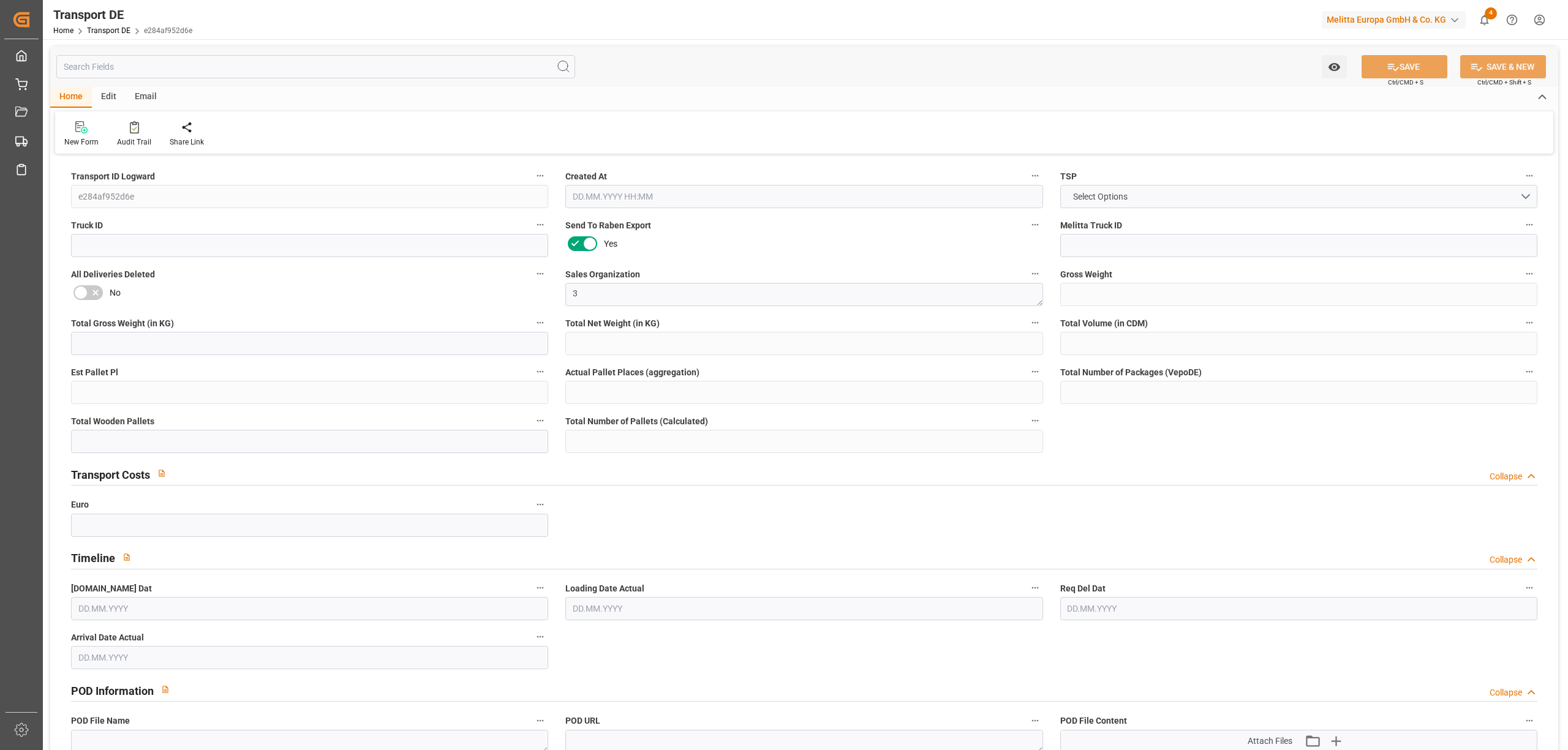
type input "0"
type input "39.586"
type input "0"
type input "[DATE] 16:04"
type input "[DATE]"
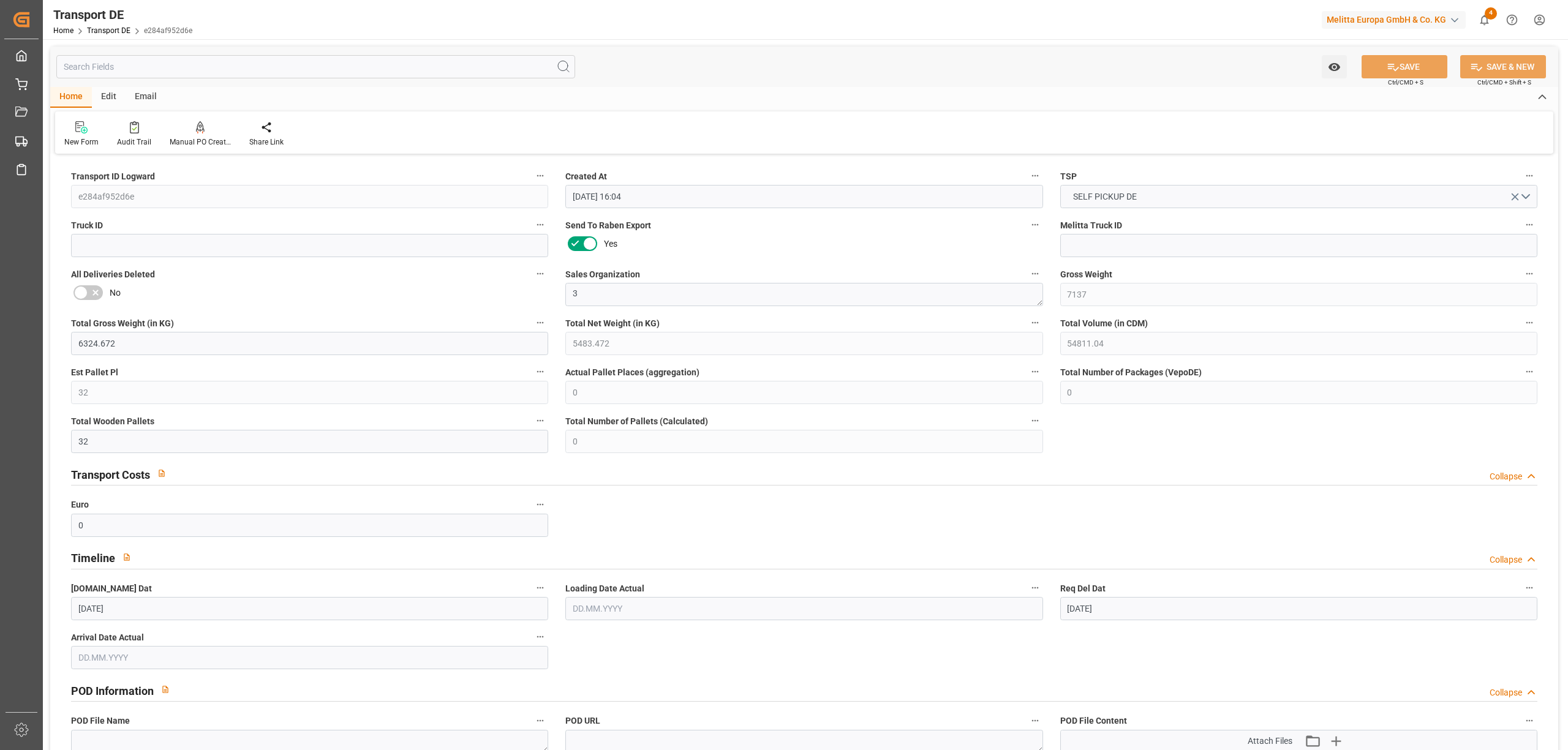
type input "[DATE]"
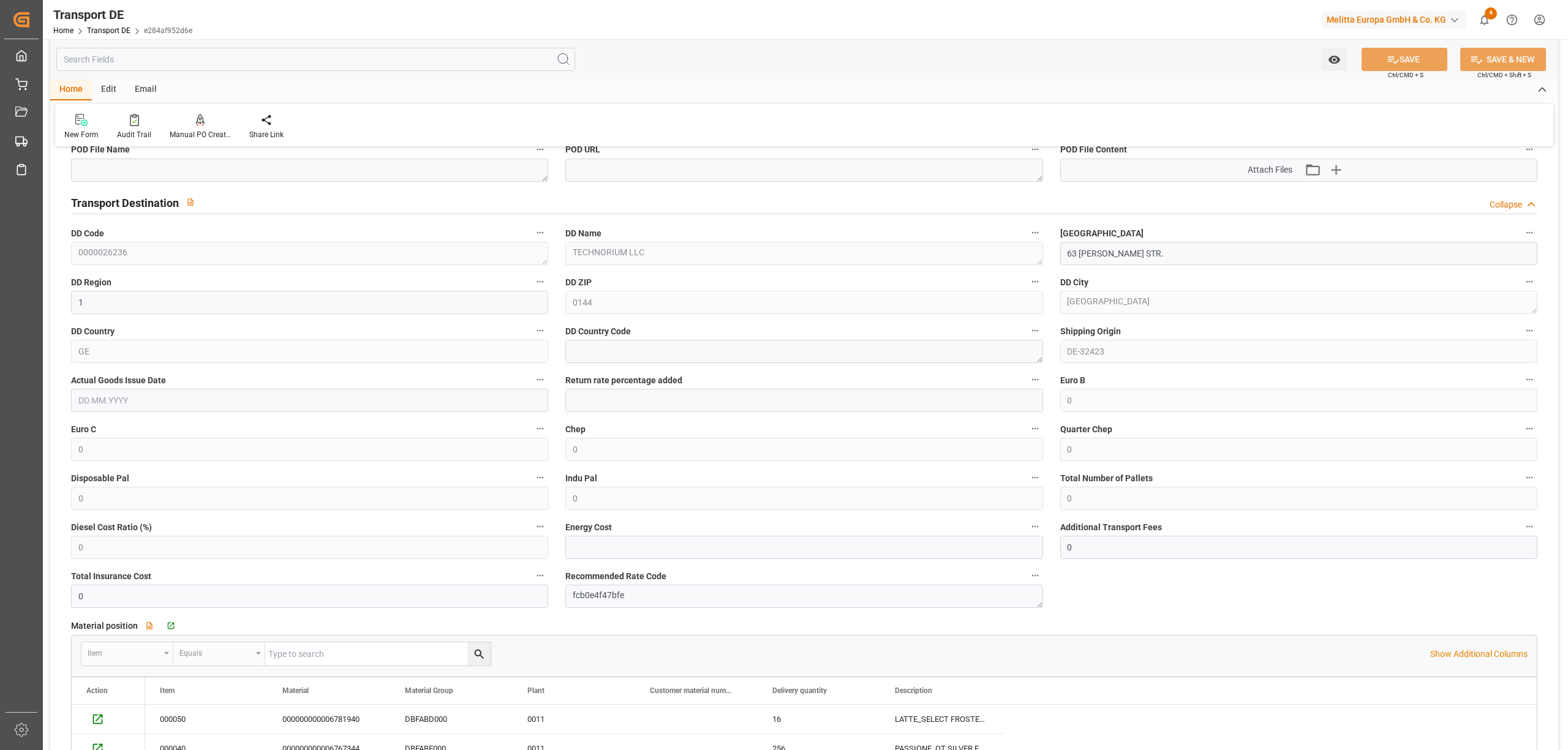
scroll to position [898, 0]
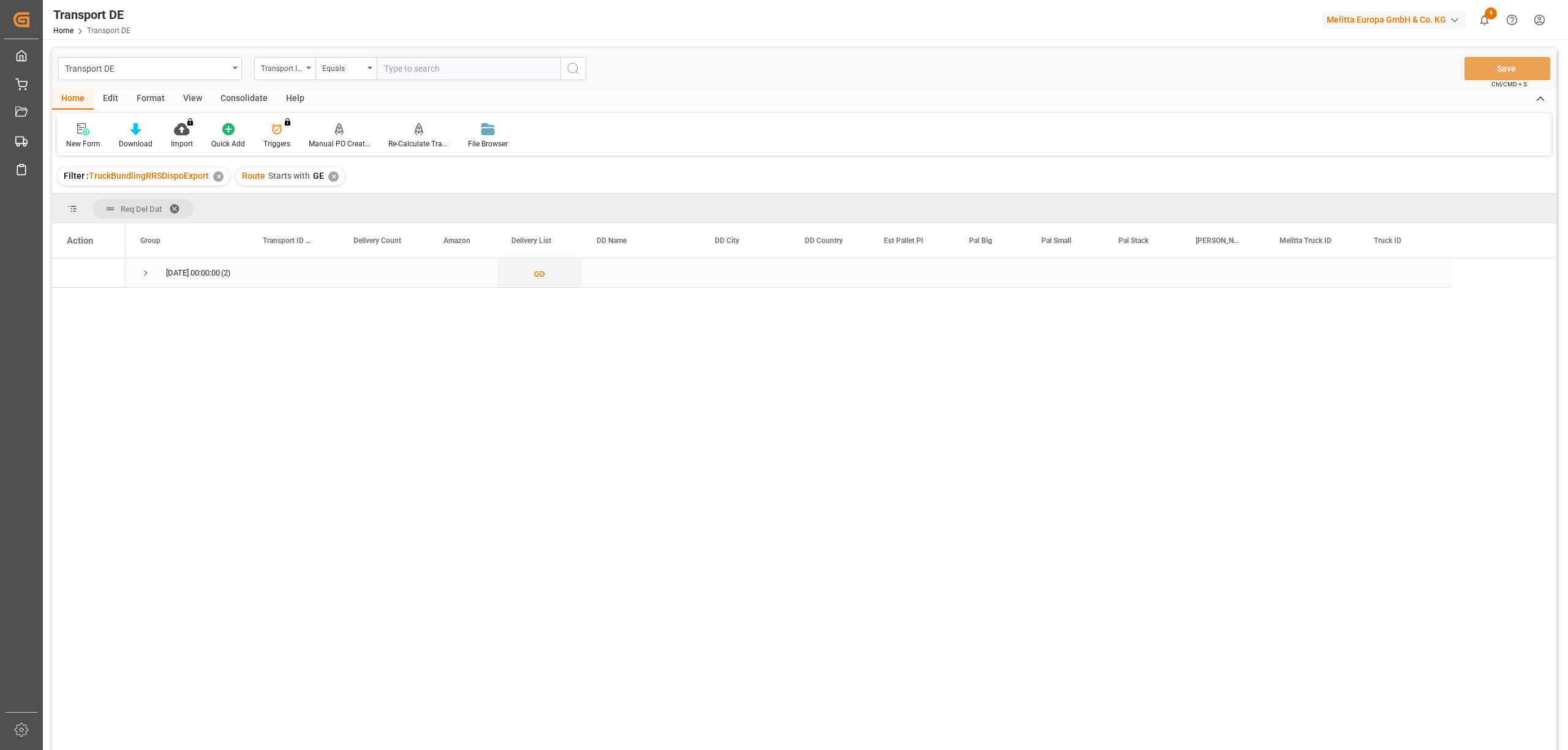
click at [143, 269] on span "Press SPACE to select this row." at bounding box center [146, 273] width 11 height 11
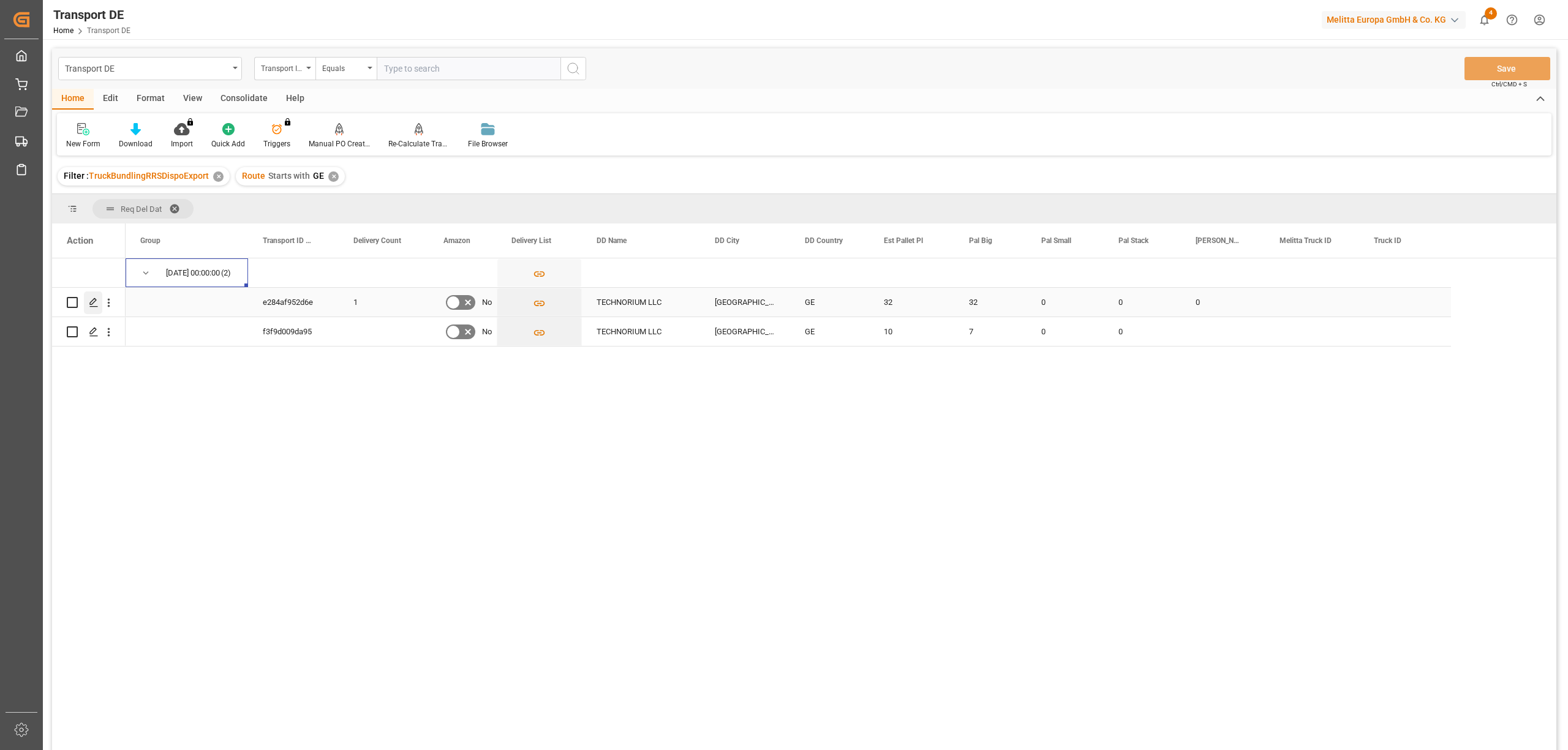
click at [90, 304] on polygon "Press SPACE to select this row." at bounding box center [93, 302] width 6 height 6
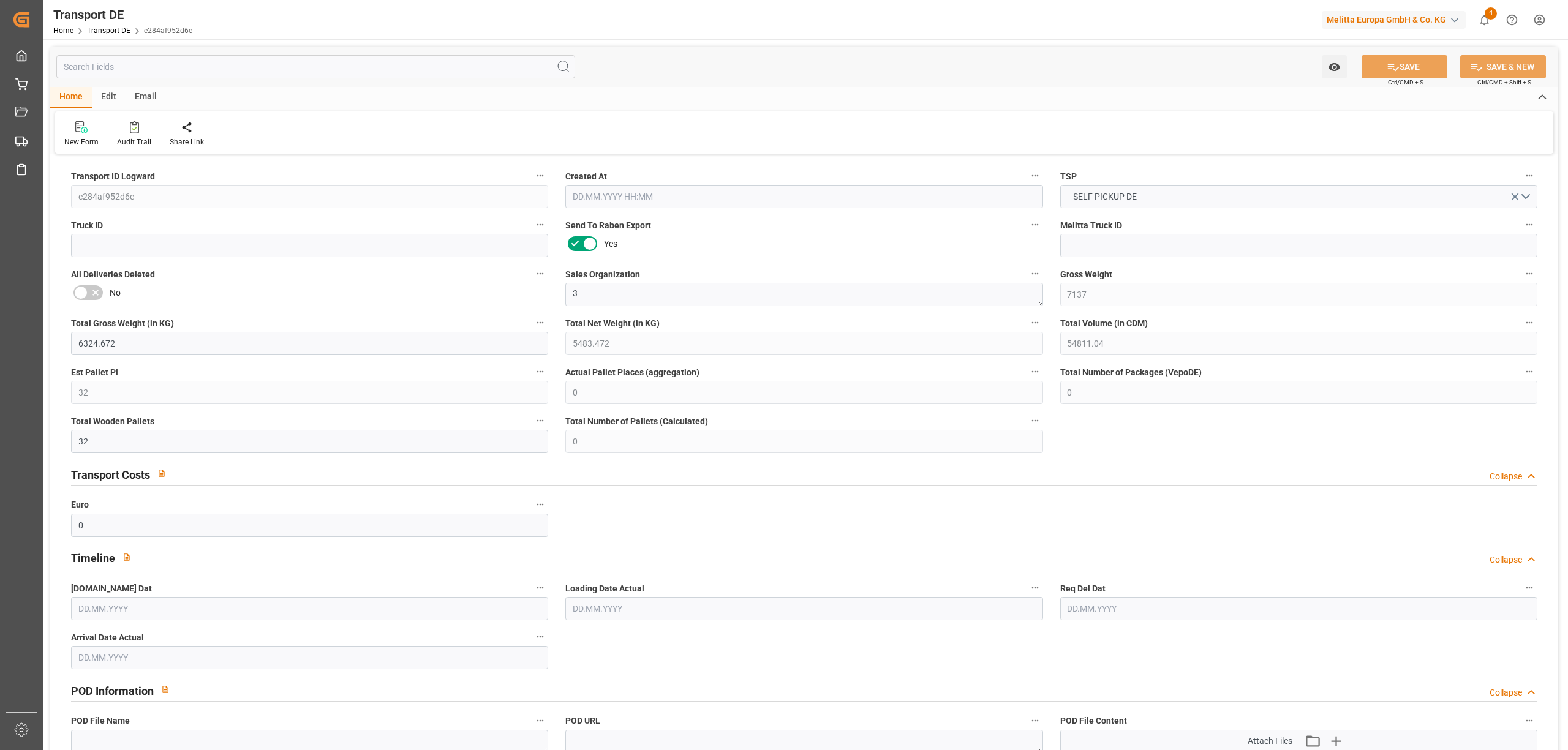
type input "7137"
type input "6324.672"
type input "5483.472"
type input "54811.04"
type input "32"
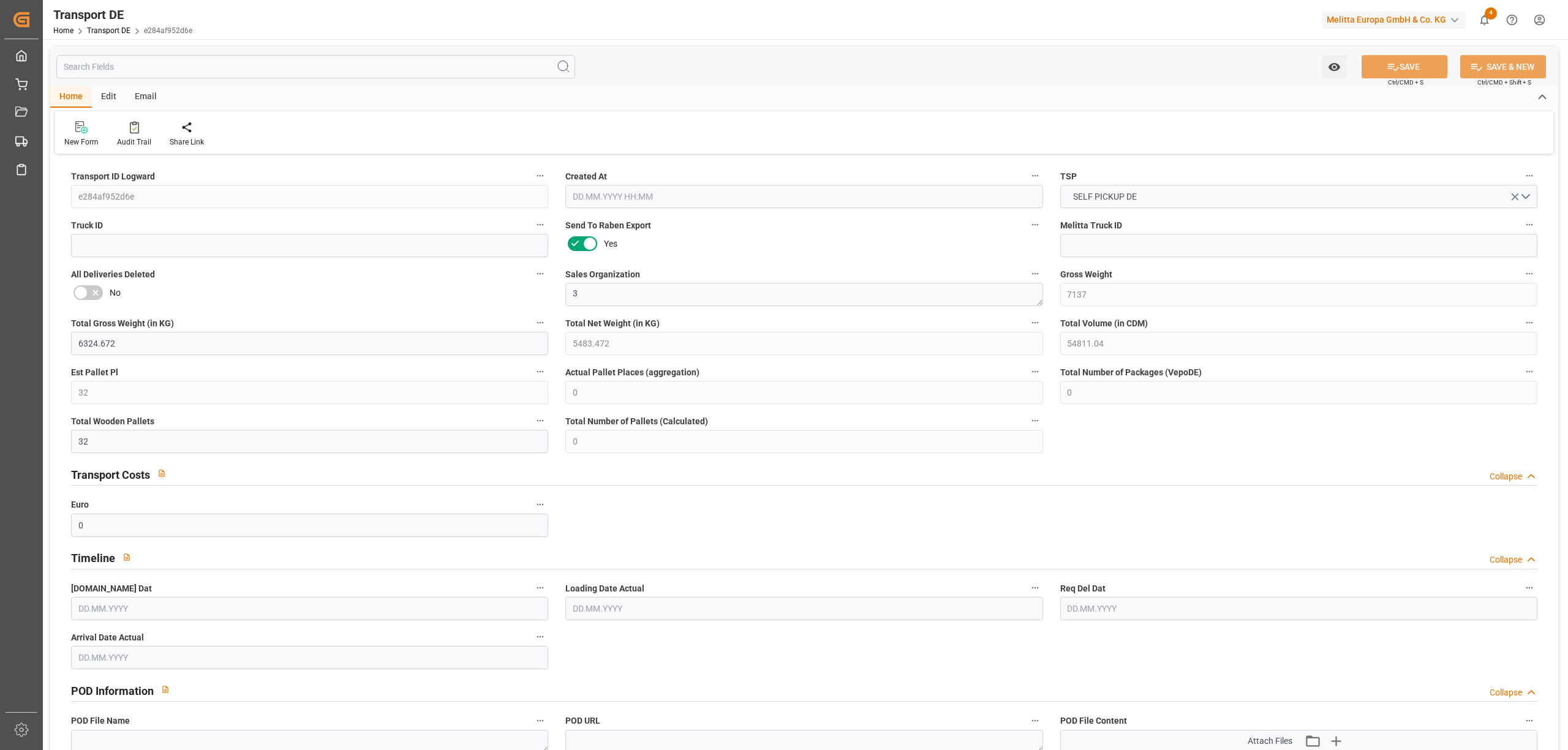
type input "0"
type input "32"
type input "0"
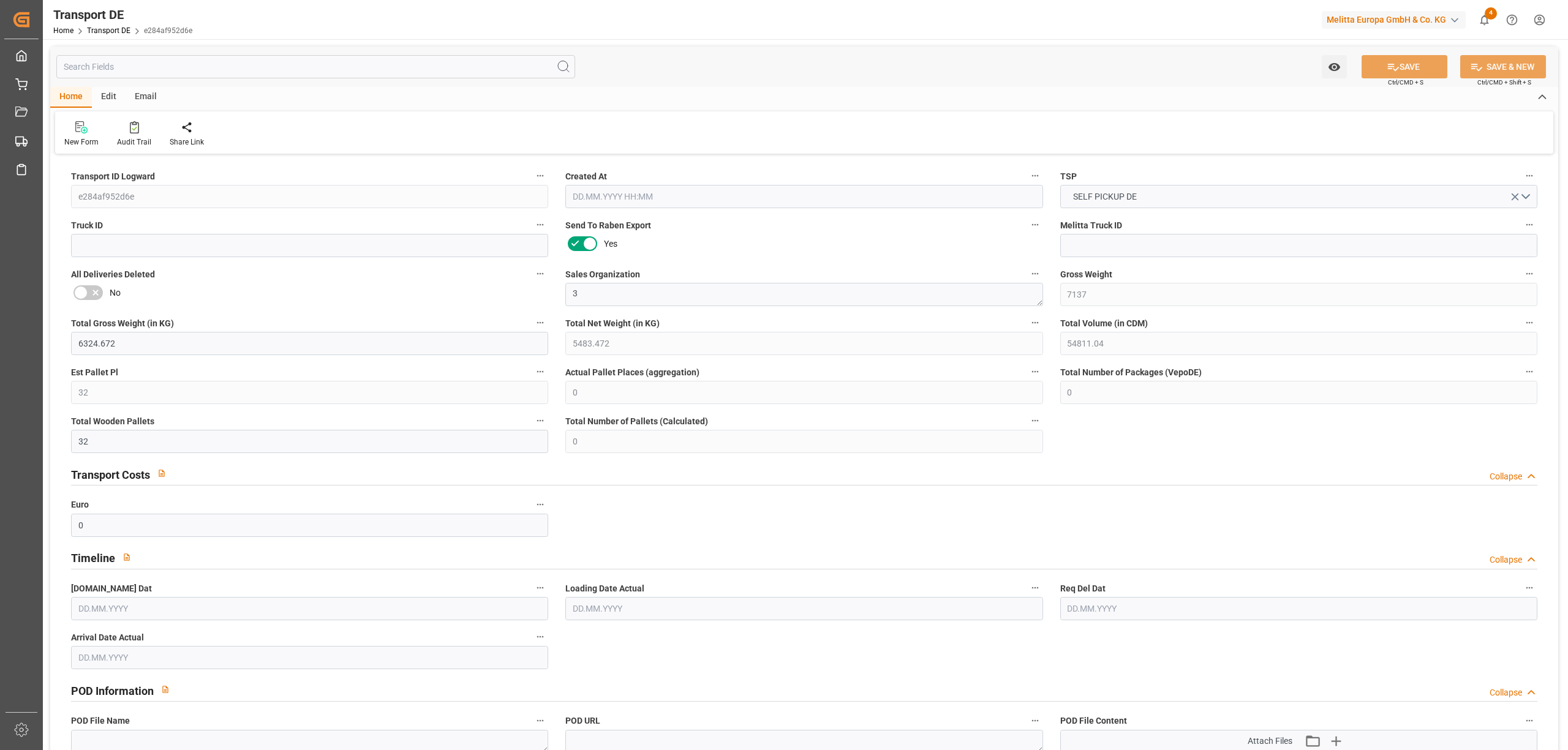
type input "1"
type input "0"
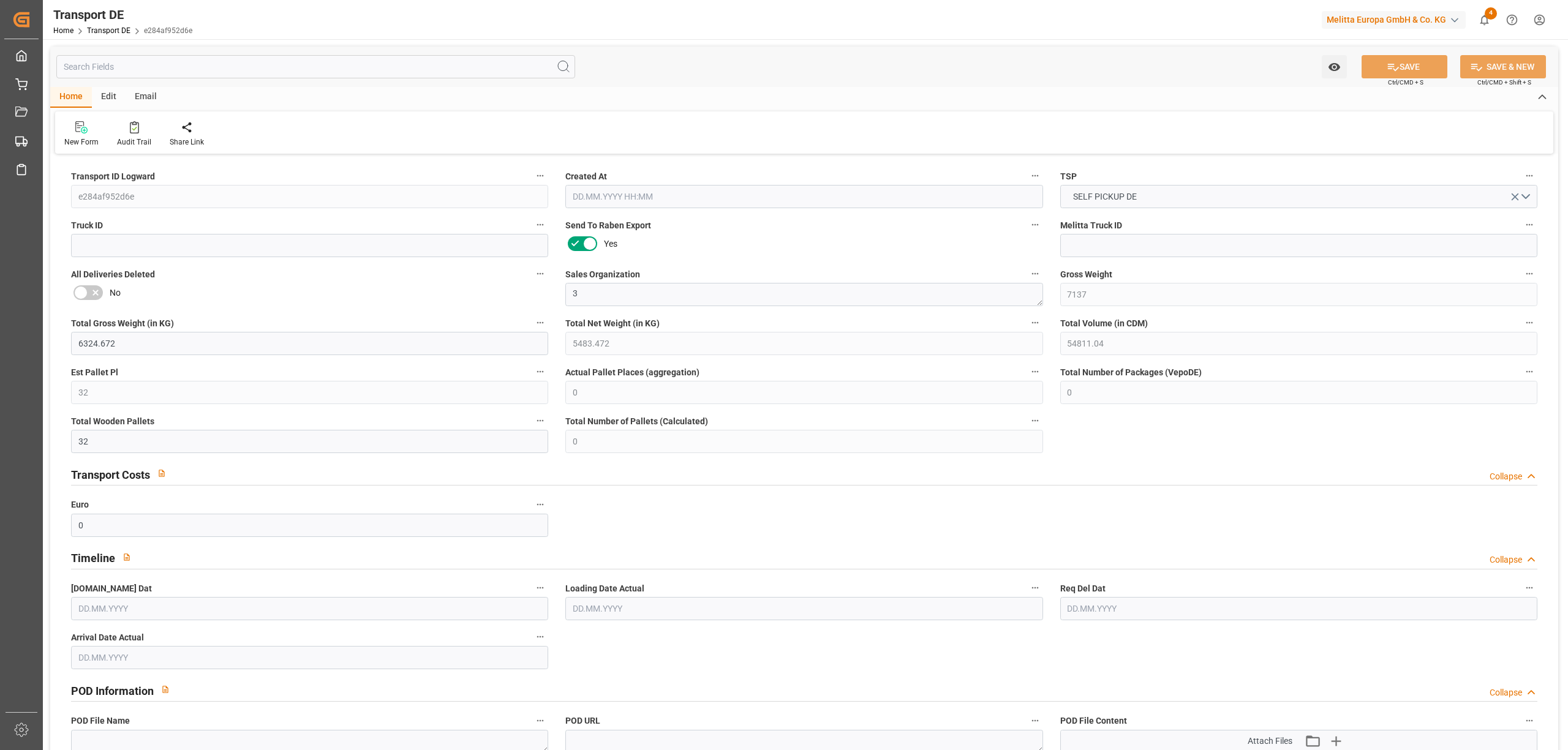
type input "0"
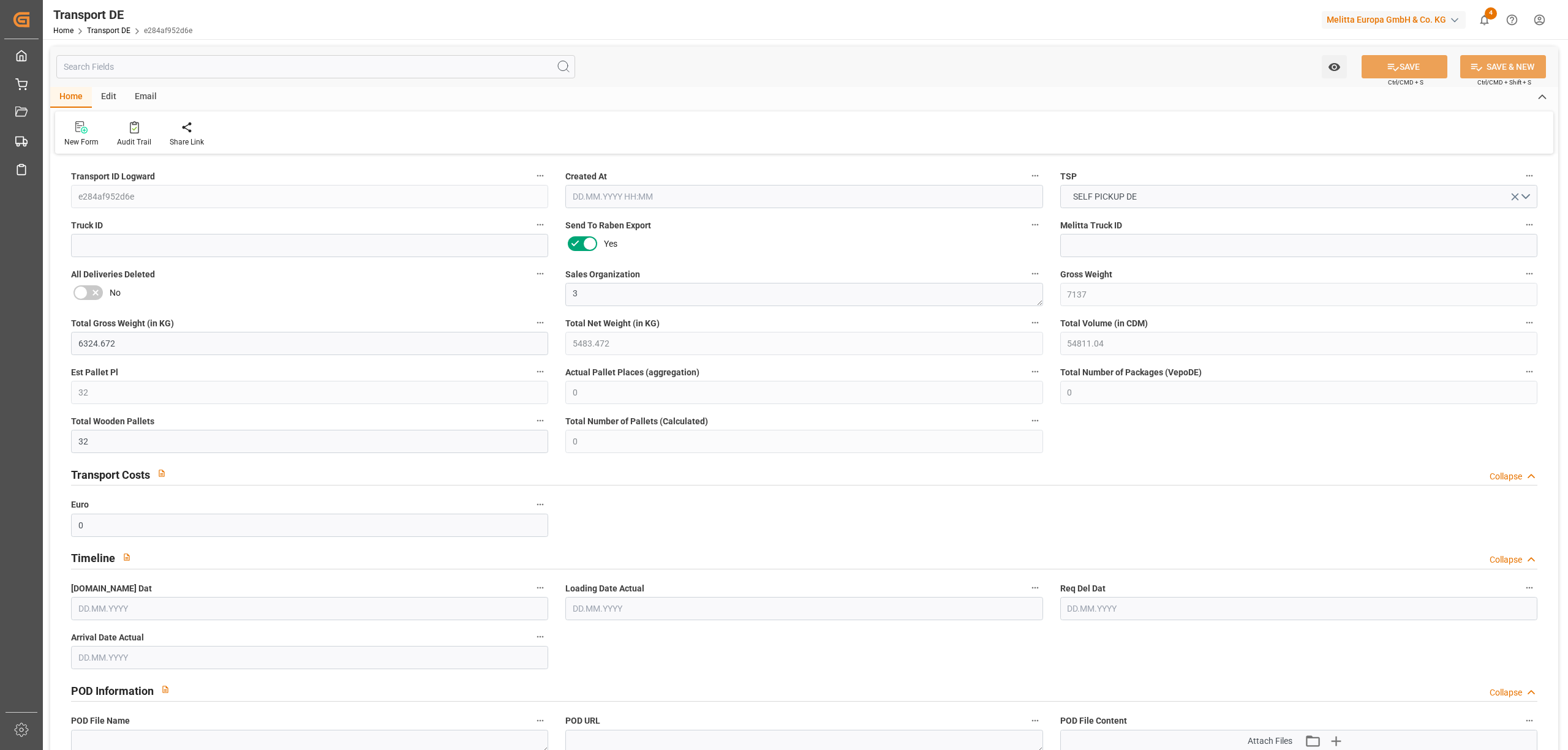
type input "0"
type input "32"
type input "0"
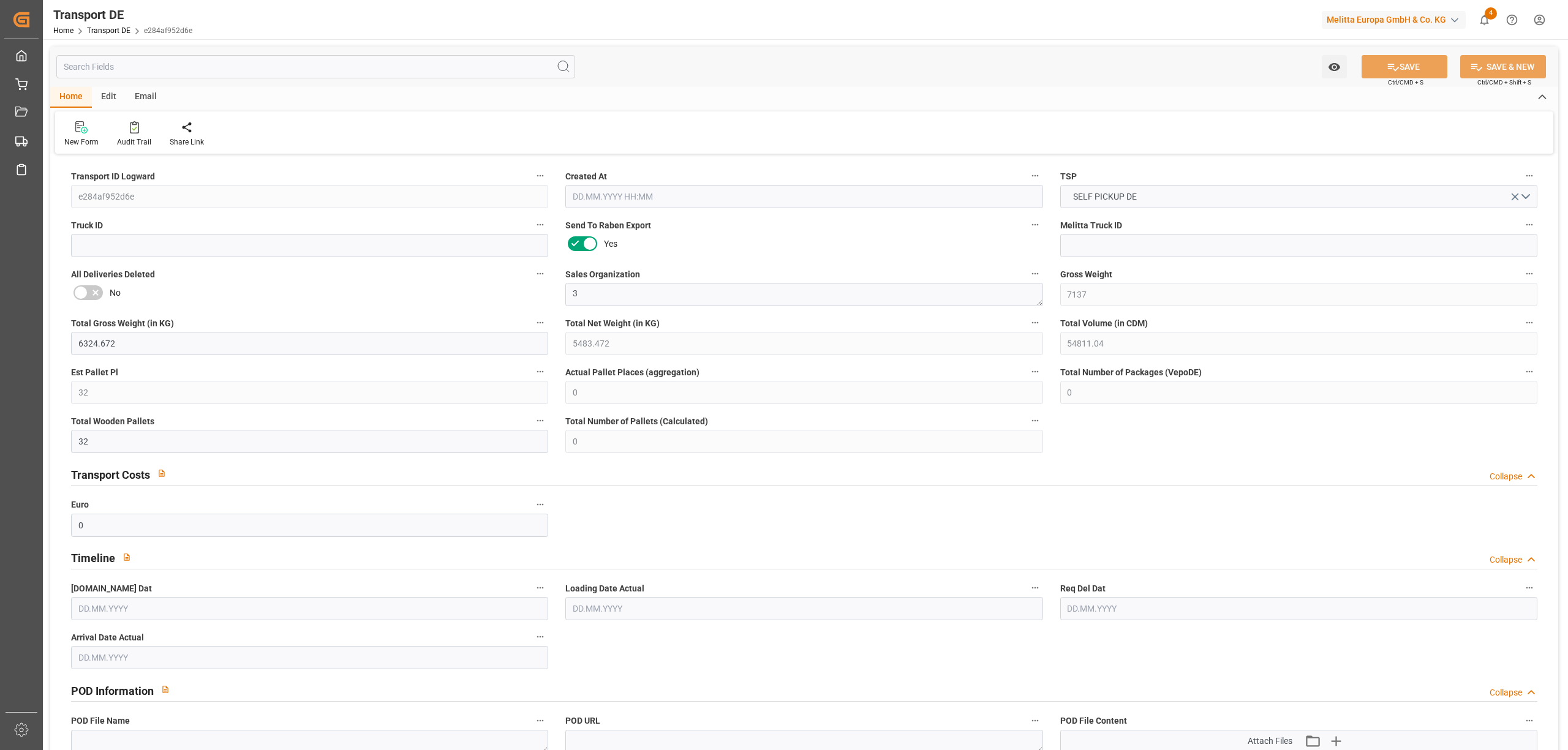
type input "0"
type input "1"
type input "0"
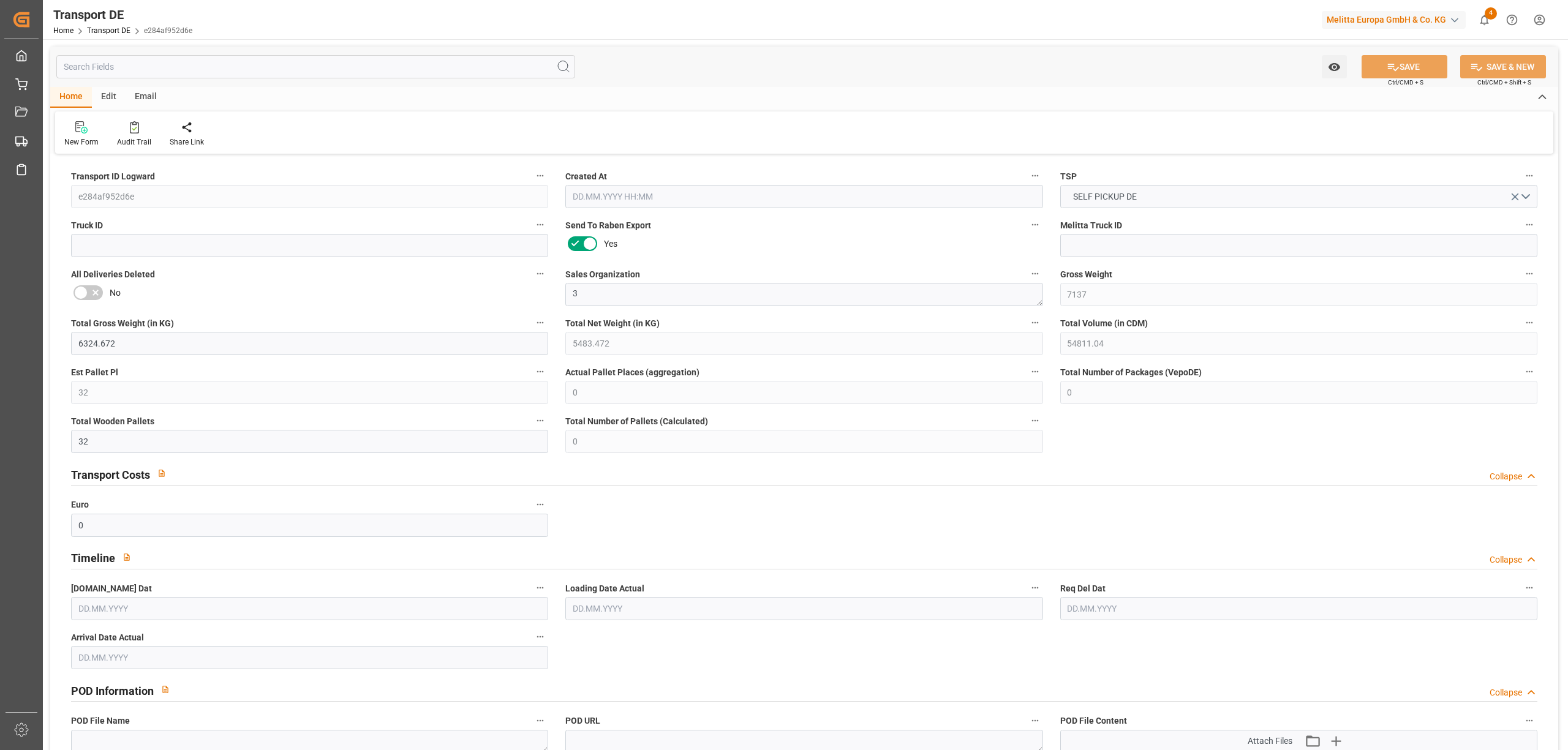
type input "0"
type input "39.586"
type input "0"
type input "[DATE] 16:04"
type input "[DATE]"
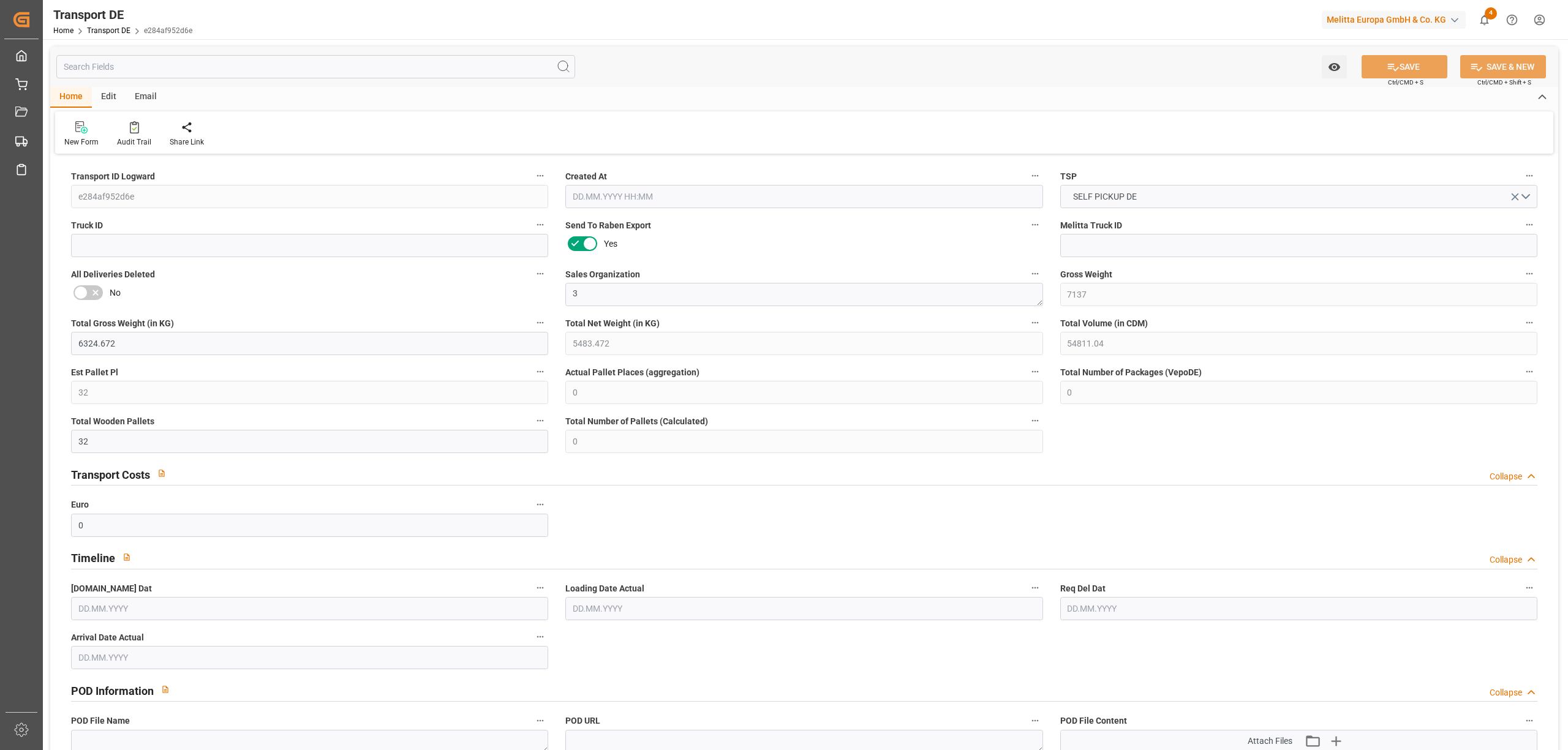
type input "[DATE]"
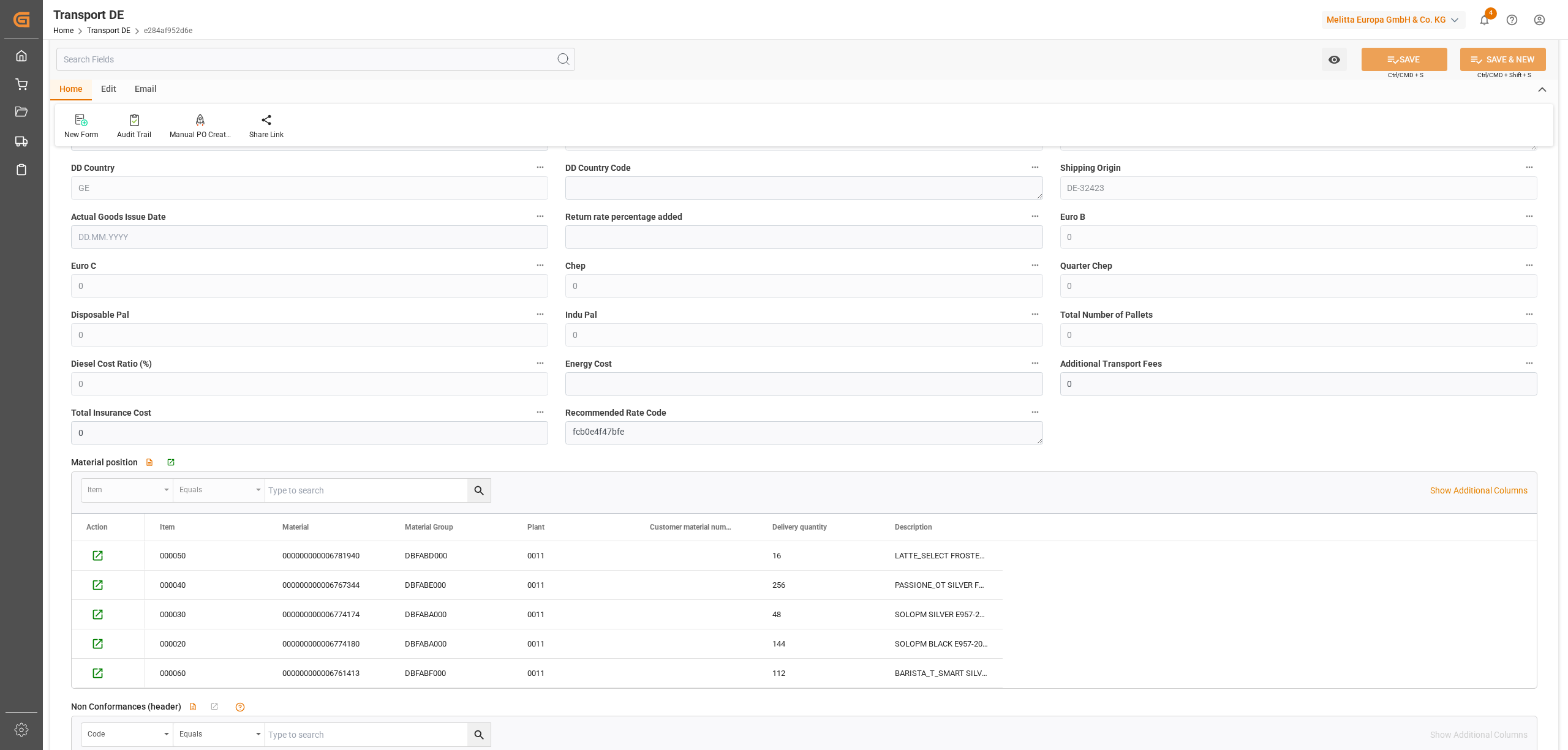
scroll to position [1061, 0]
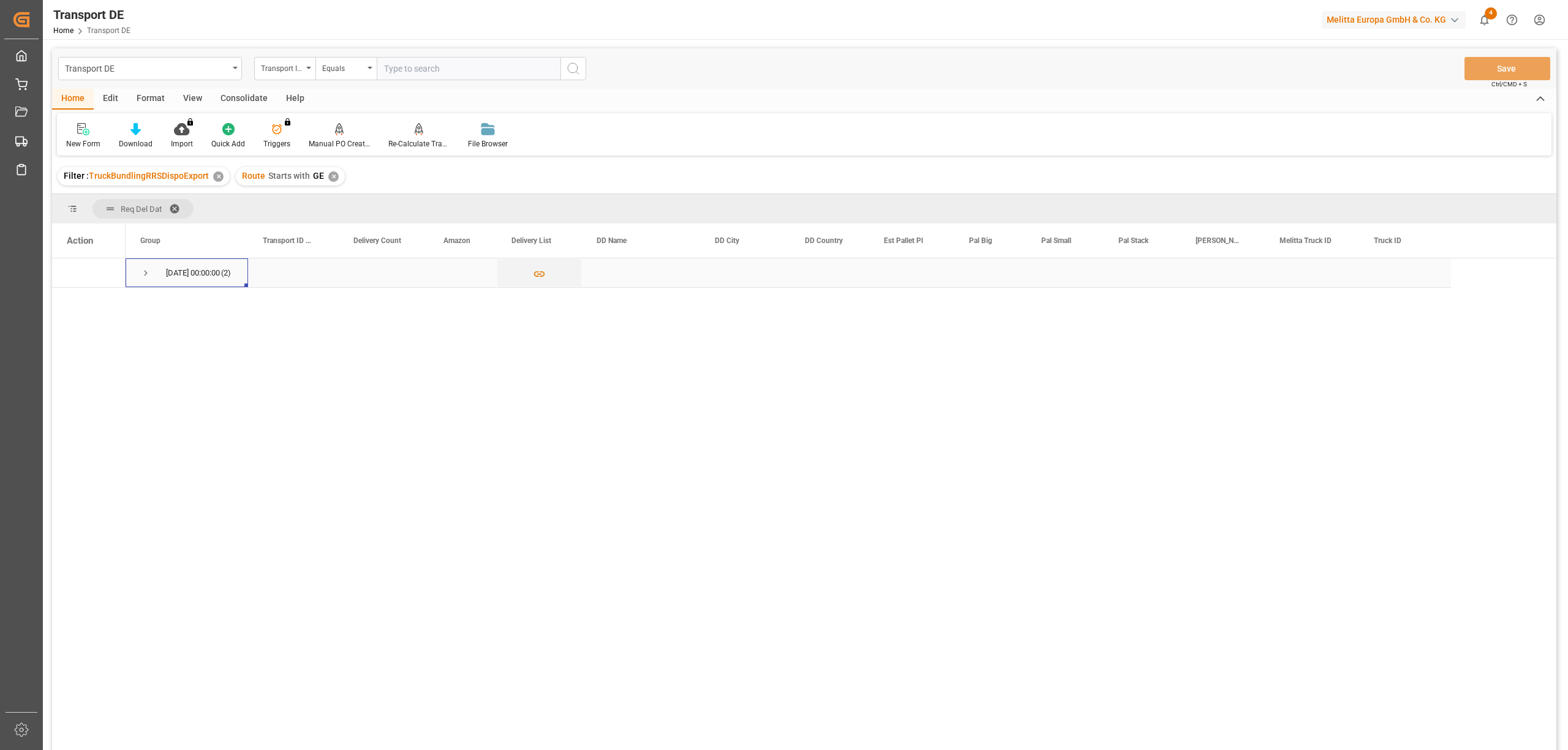
drag, startPoint x: 141, startPoint y: 269, endPoint x: 172, endPoint y: 281, distance: 33.2
click at [145, 269] on span "Press SPACE to select this row." at bounding box center [146, 273] width 11 height 11
